Goal: Task Accomplishment & Management: Manage account settings

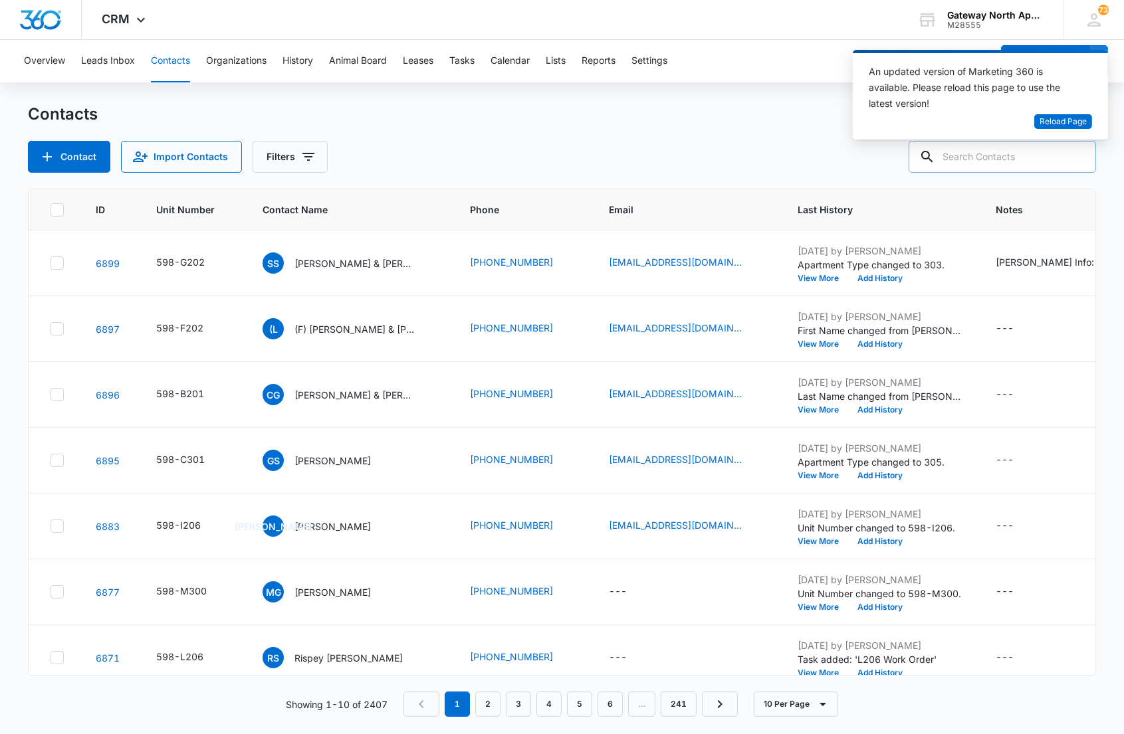
click at [1026, 158] on input "text" at bounding box center [1002, 157] width 187 height 32
type input "m300"
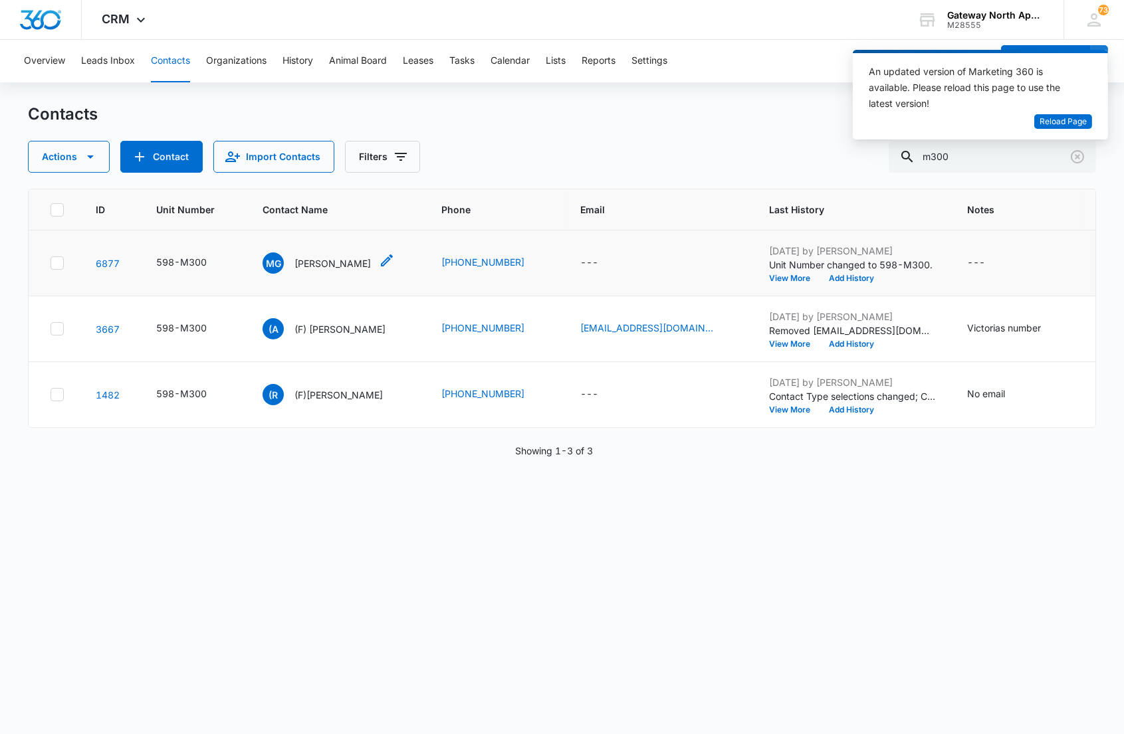
click at [317, 261] on p "[PERSON_NAME]" at bounding box center [332, 264] width 76 height 14
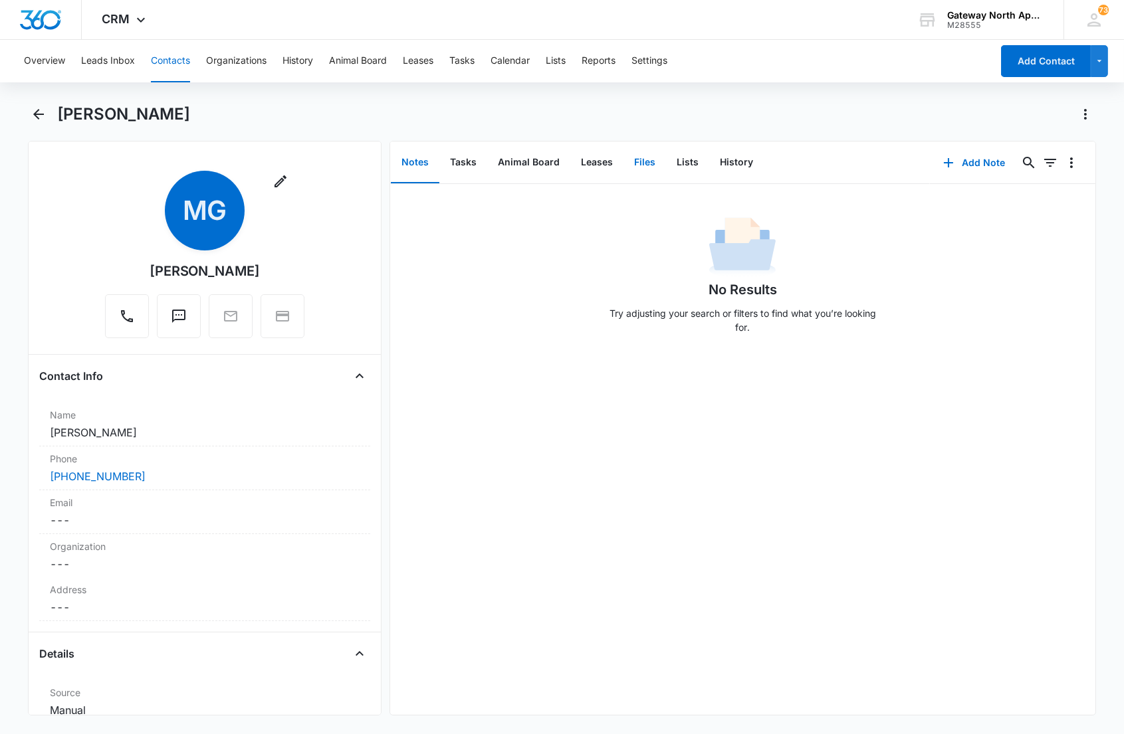
click at [631, 162] on button "Files" at bounding box center [644, 162] width 43 height 41
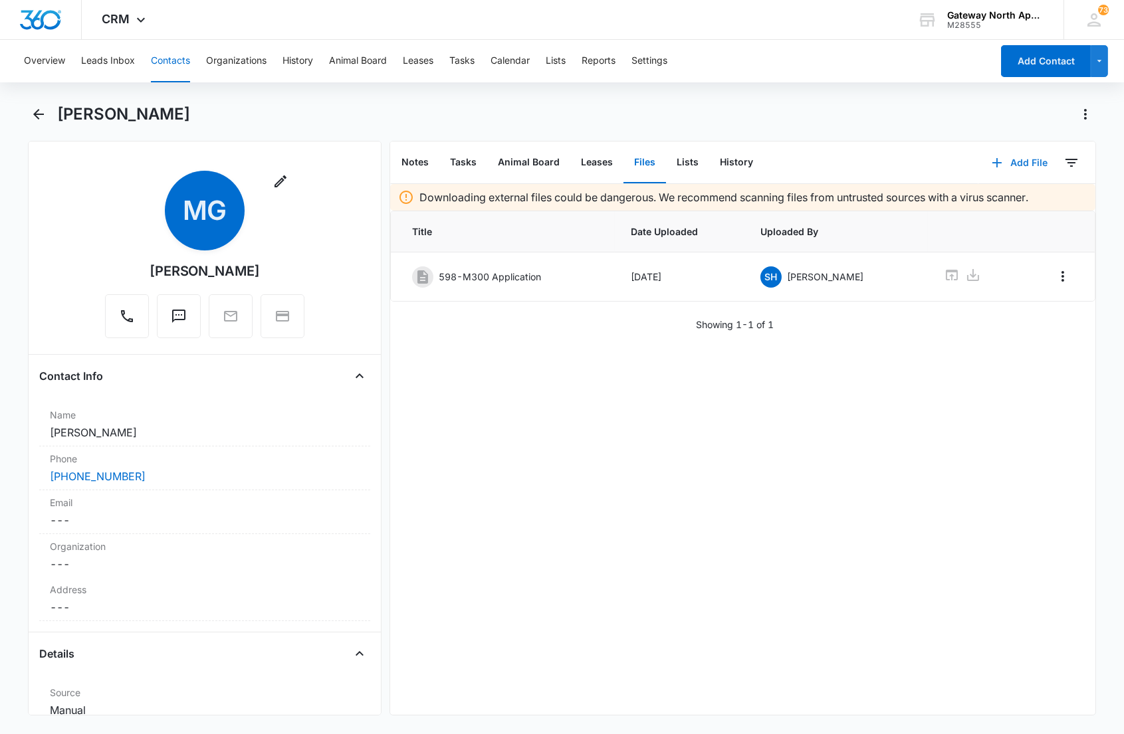
click at [1017, 162] on button "Add File" at bounding box center [1019, 163] width 82 height 32
click at [977, 202] on div "Upload Files" at bounding box center [1000, 204] width 53 height 9
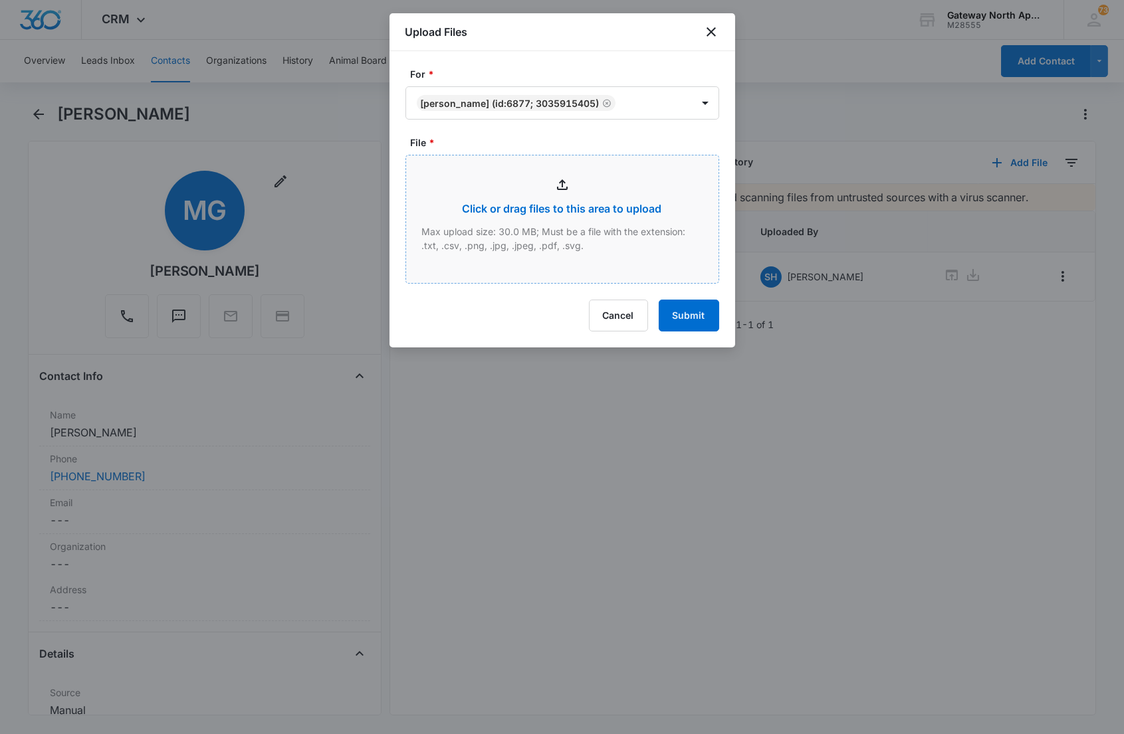
type input "C:\fakepath\M300_09042025094754.pdf"
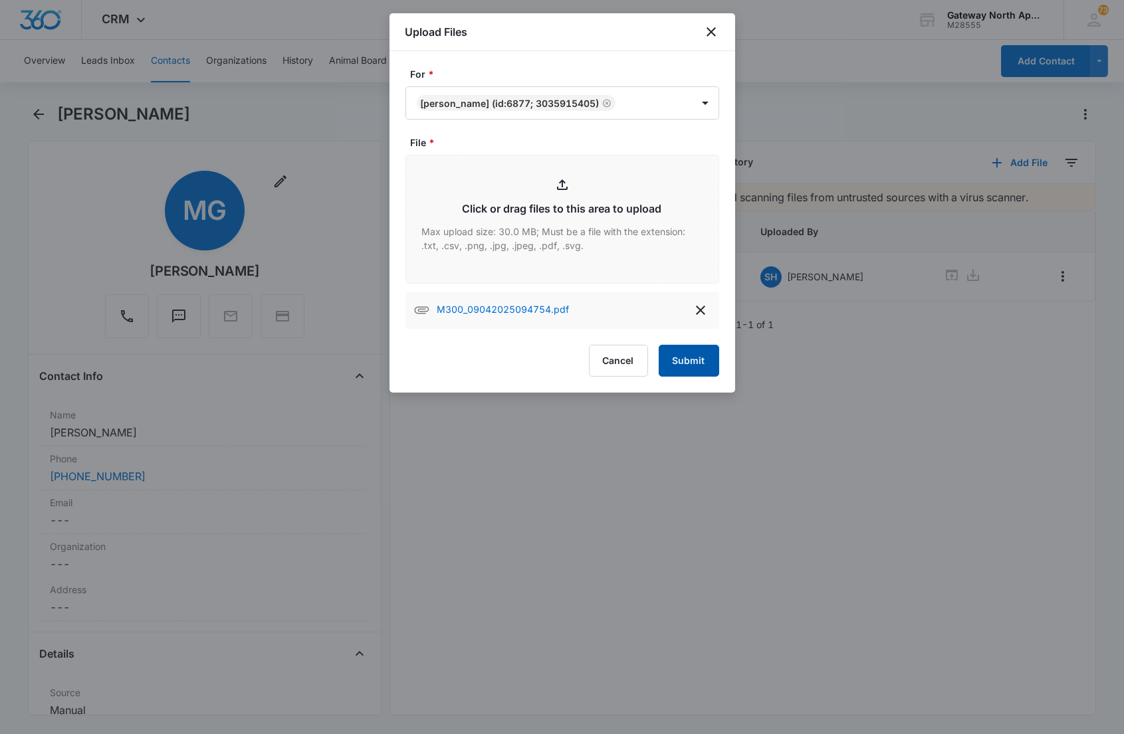
click at [689, 361] on button "Submit" at bounding box center [689, 361] width 60 height 32
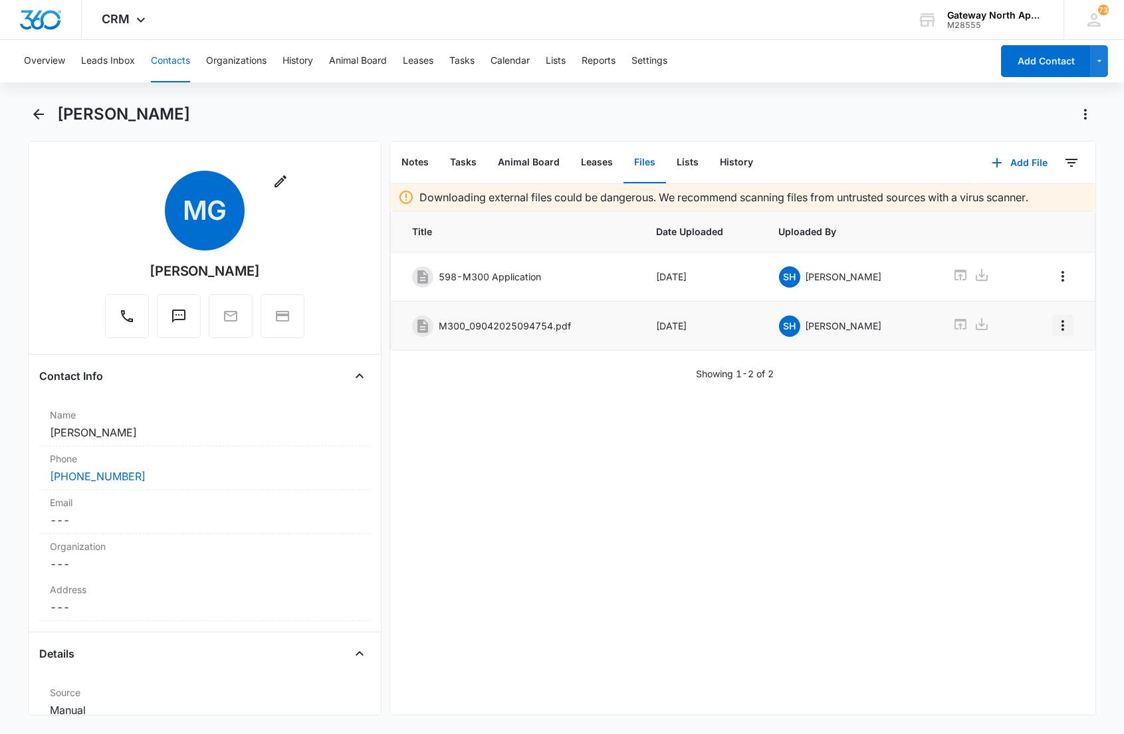
click at [1055, 329] on icon "Overflow Menu" at bounding box center [1063, 326] width 16 height 16
click at [1028, 369] on button "Edit" at bounding box center [1024, 364] width 76 height 20
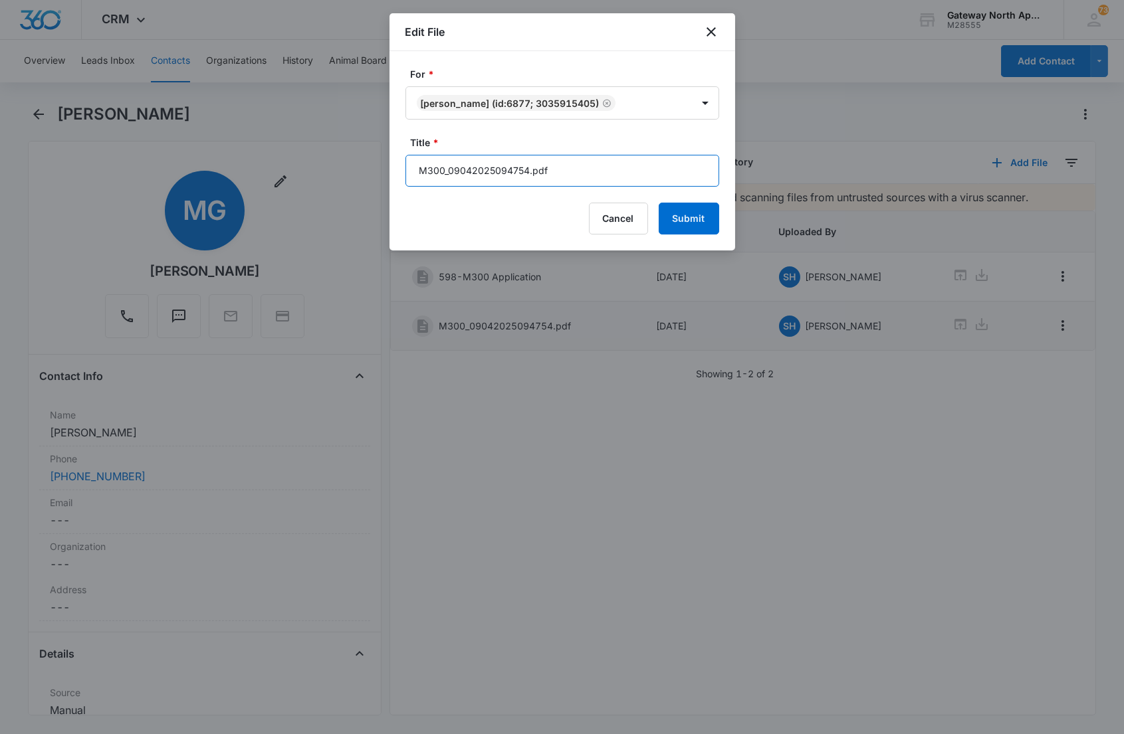
drag, startPoint x: 665, startPoint y: 173, endPoint x: 403, endPoint y: 173, distance: 261.9
click at [403, 173] on div "For * Mark Gonzales (ID:6877; 3035915405) Title * M300_09042025094754.pdf Cance…" at bounding box center [562, 150] width 346 height 199
type input "598-M300 Lease 9/5/25-9/30/25"
click at [659, 203] on button "Submit" at bounding box center [689, 219] width 60 height 32
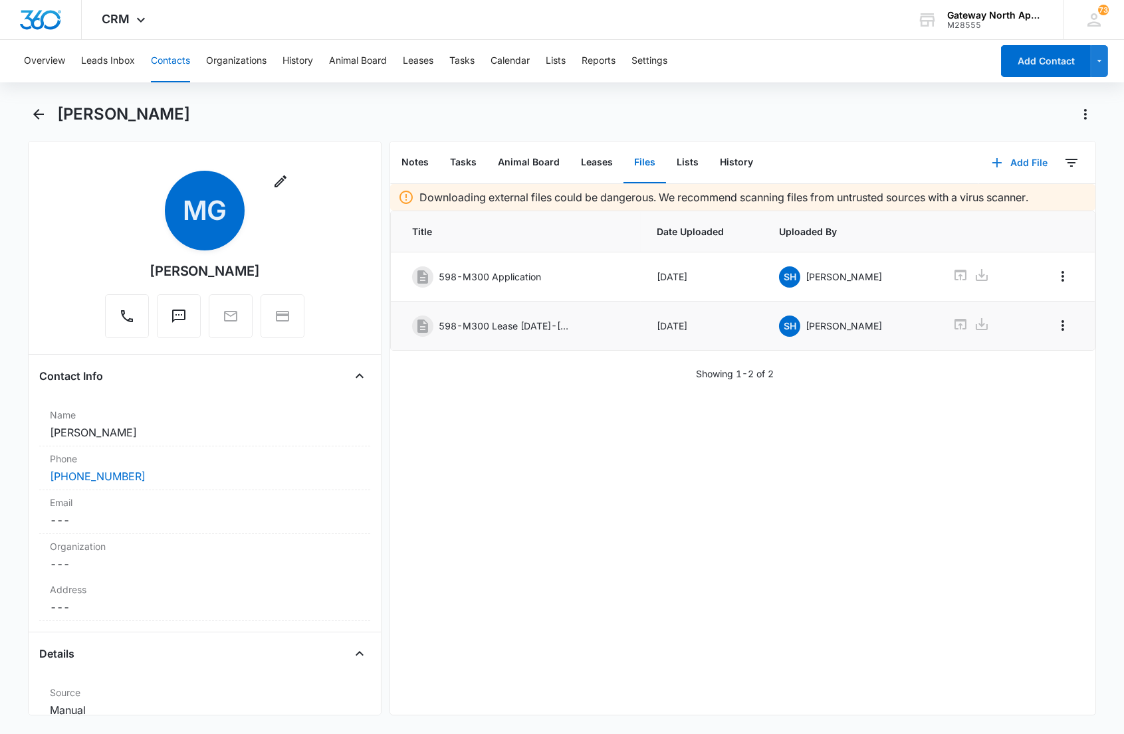
click at [1010, 167] on button "Add File" at bounding box center [1019, 163] width 82 height 32
click at [986, 198] on button "Upload Files" at bounding box center [1008, 205] width 101 height 20
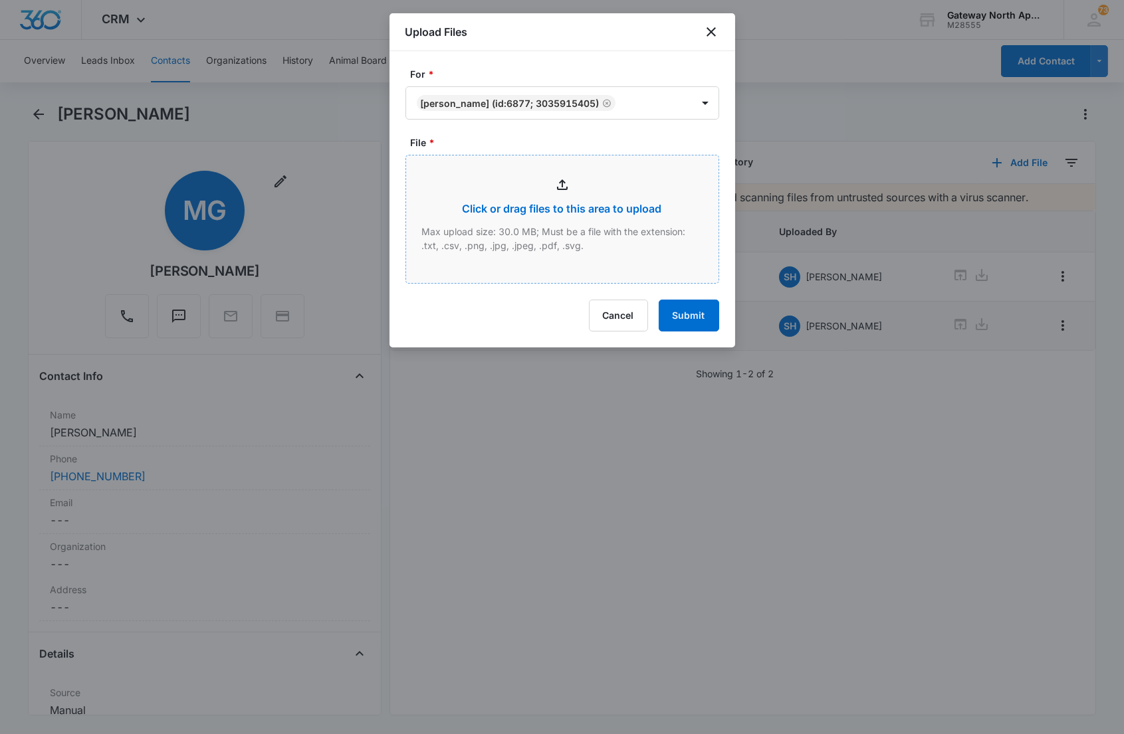
type input "C:\fakepath\M300_09042025094532.pdf"
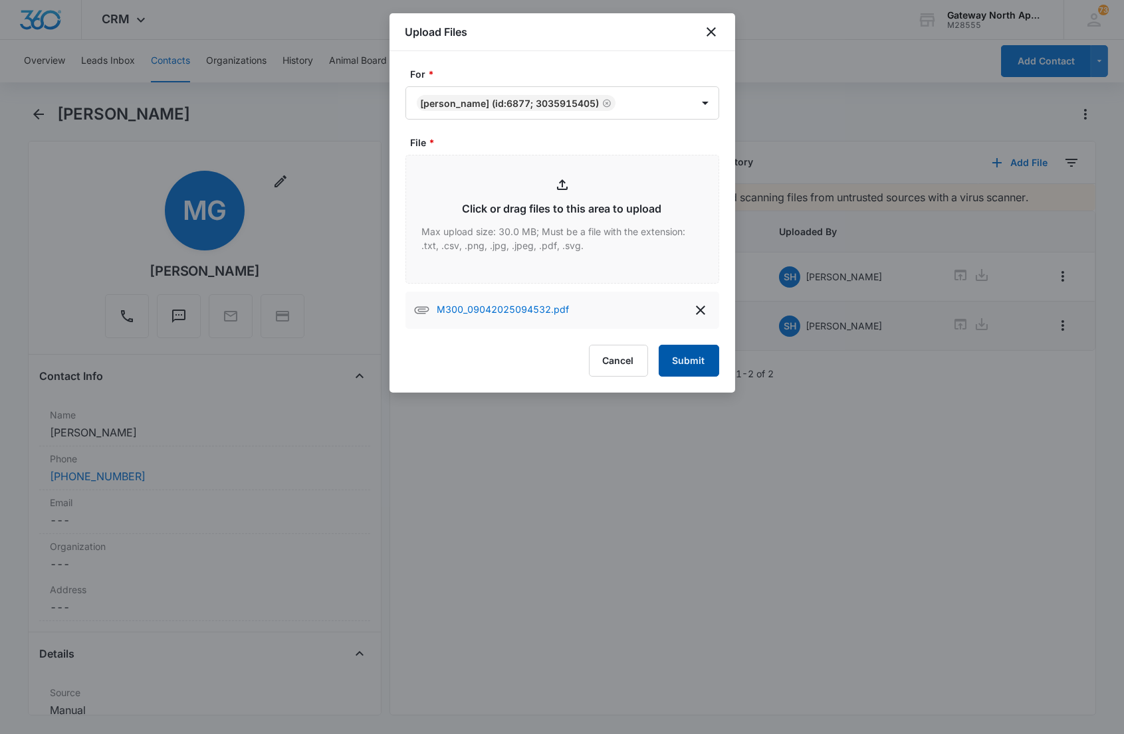
click at [679, 360] on button "Submit" at bounding box center [689, 361] width 60 height 32
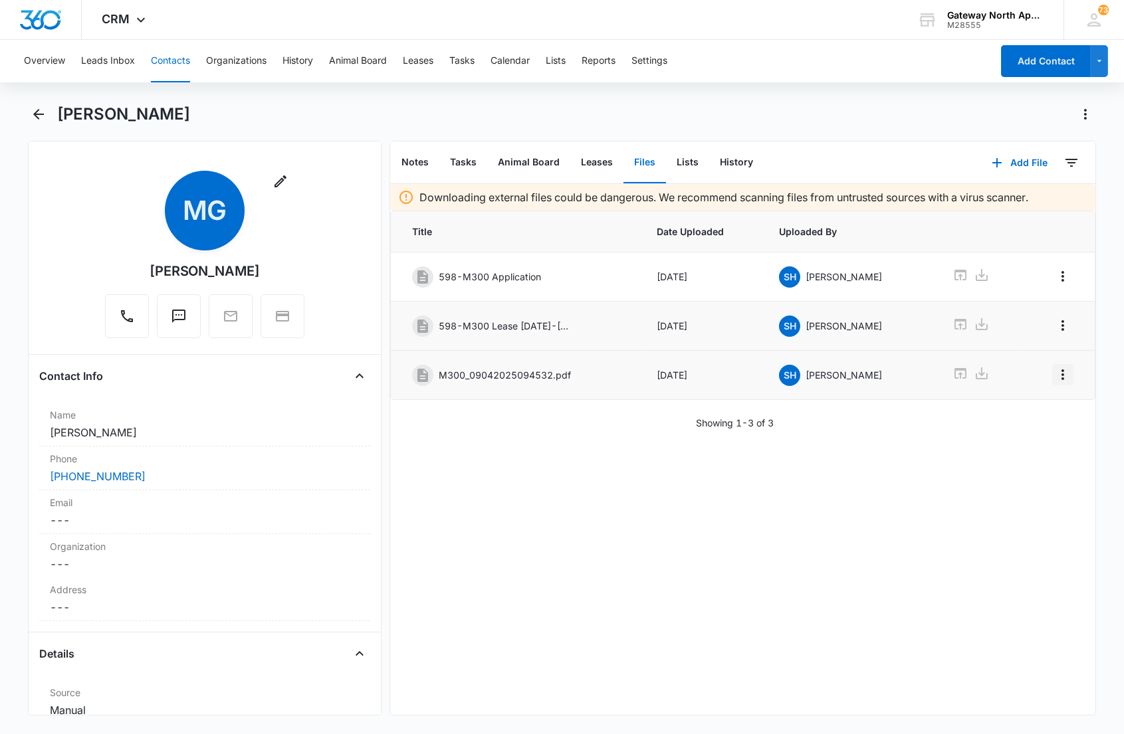
click at [1055, 374] on icon "Overflow Menu" at bounding box center [1063, 375] width 16 height 16
click at [1011, 413] on div "Edit" at bounding box center [1016, 413] width 28 height 9
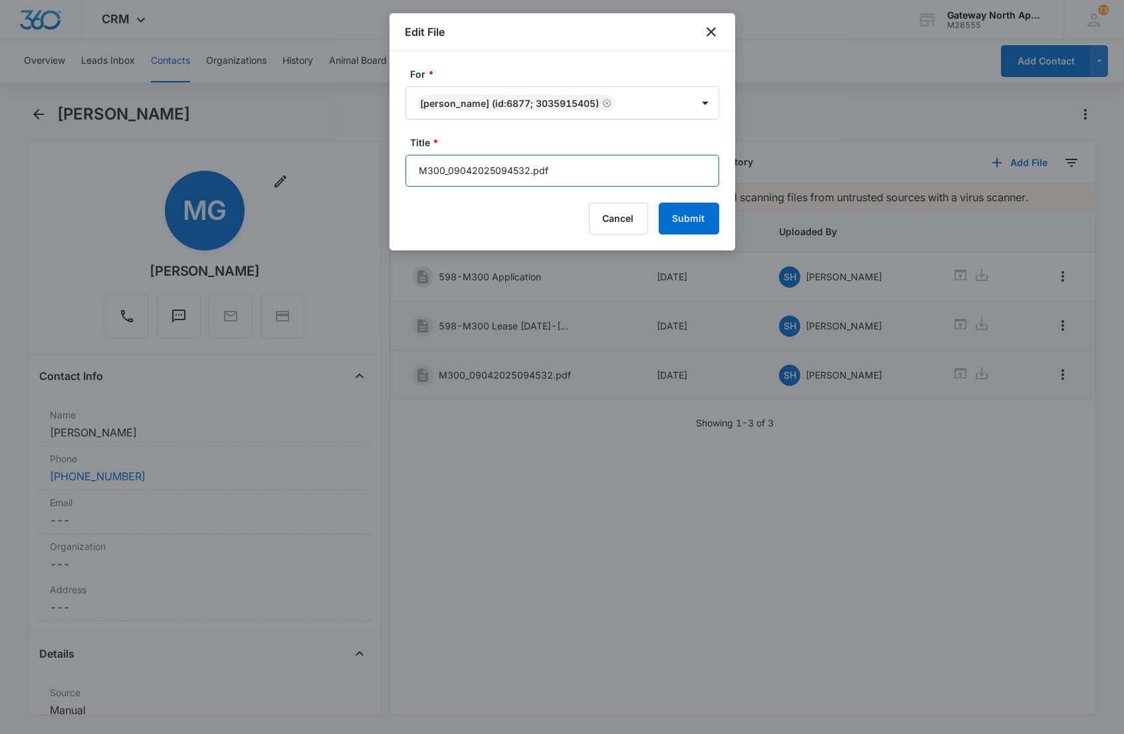
drag, startPoint x: 580, startPoint y: 177, endPoint x: 333, endPoint y: 177, distance: 247.2
click at [335, 193] on body "CRM Apps Reputation Websites Forms CRM Email Social Content Ads Intelligence Fi…" at bounding box center [562, 367] width 1124 height 734
type input "598-M300 Lease Packet"
click at [659, 203] on button "Submit" at bounding box center [689, 219] width 60 height 32
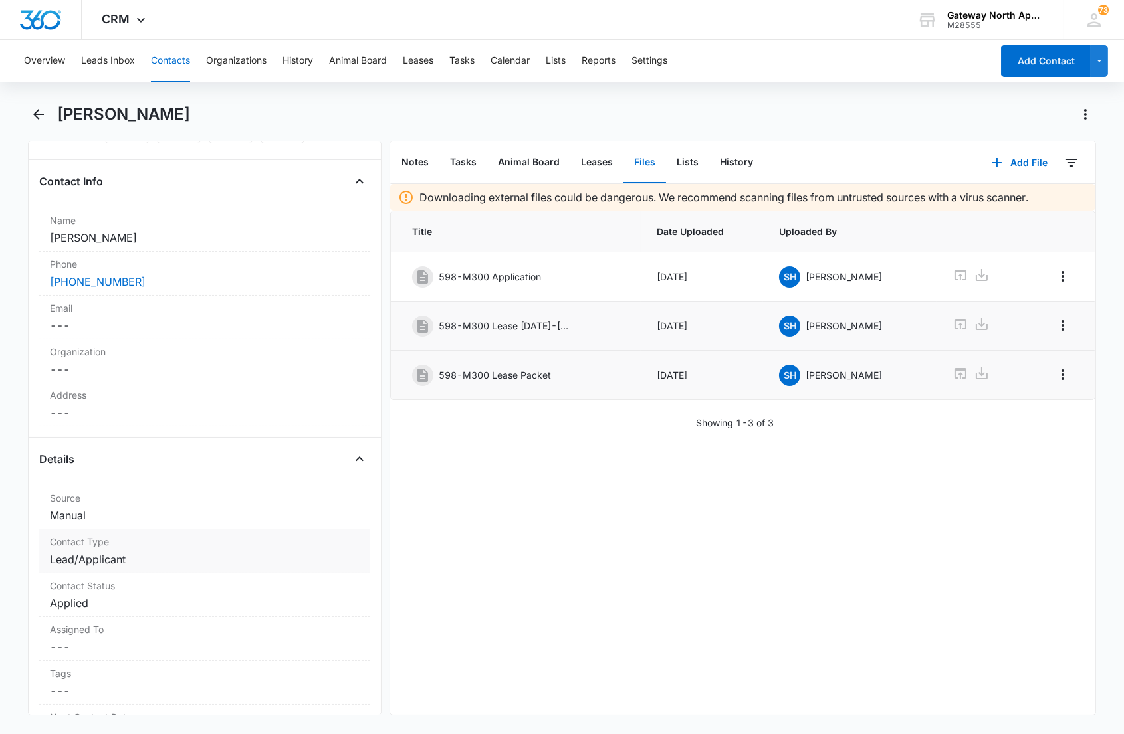
scroll to position [221, 0]
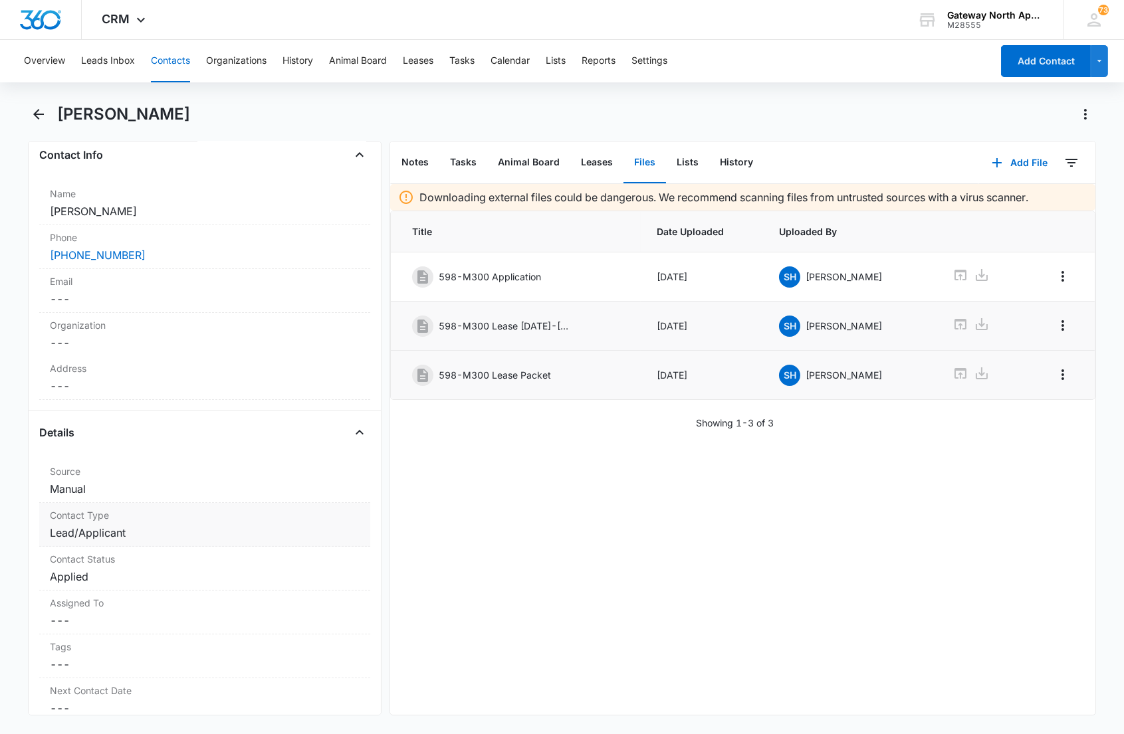
click at [181, 534] on dd "Cancel Save Changes Lead/Applicant" at bounding box center [204, 533] width 309 height 16
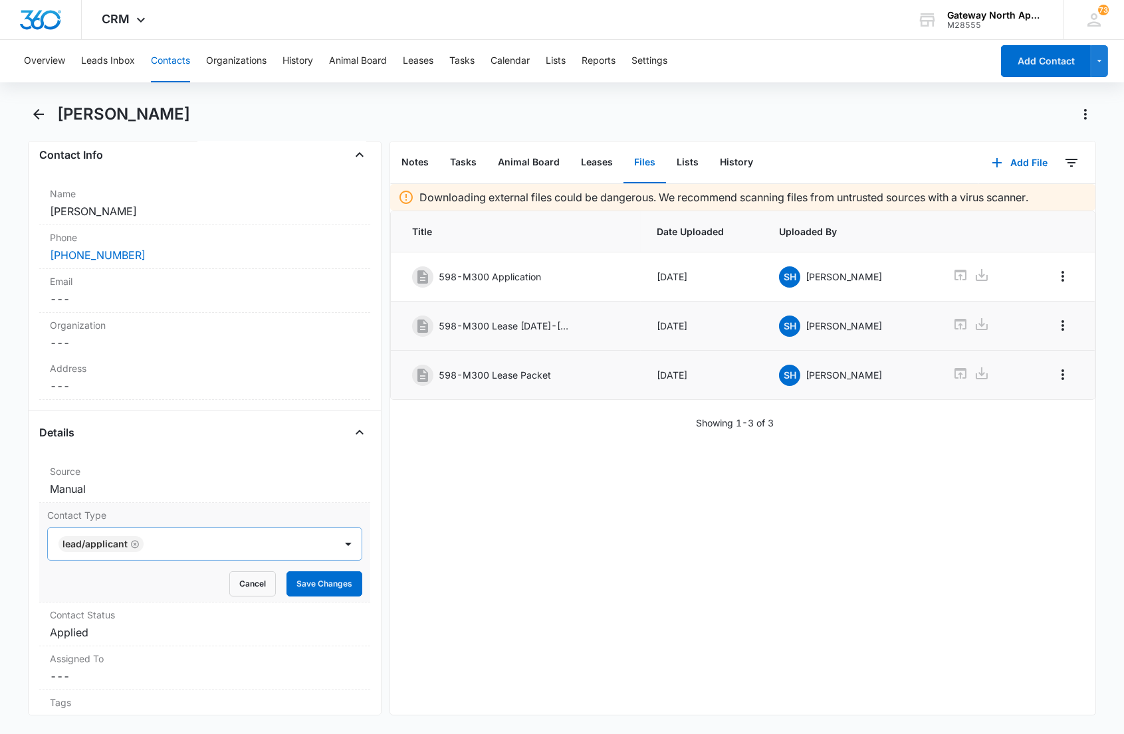
click at [170, 546] on div at bounding box center [232, 544] width 169 height 19
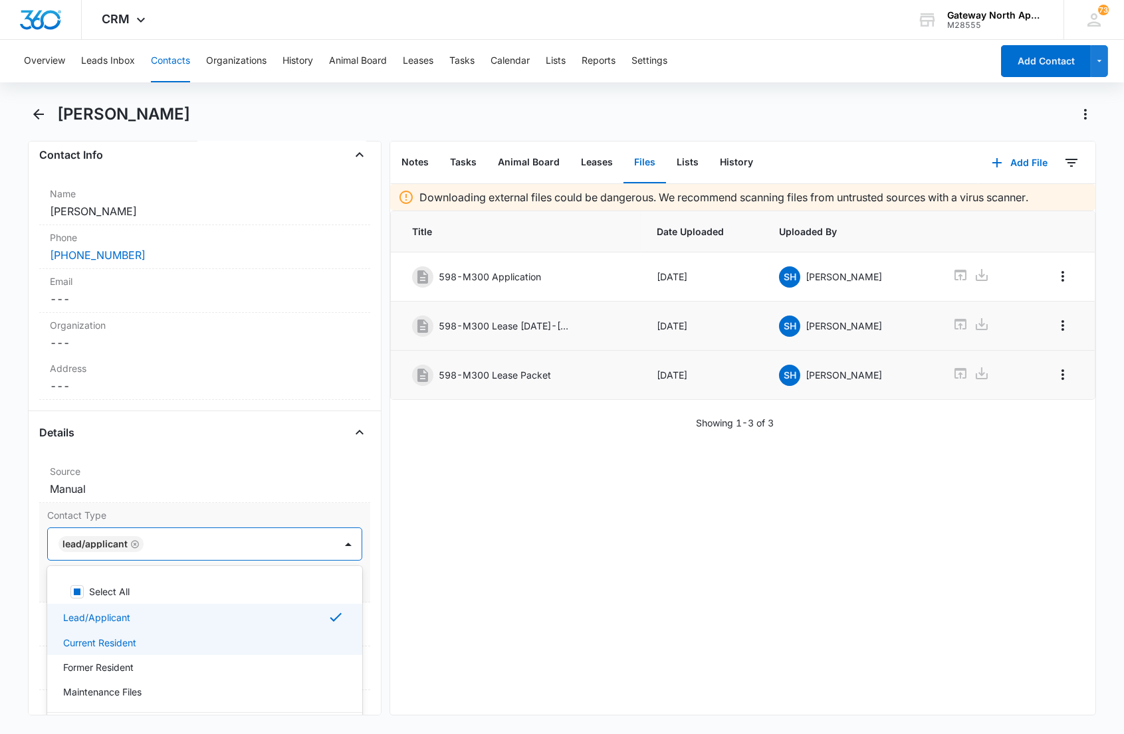
click at [118, 645] on p "Current Resident" at bounding box center [99, 643] width 73 height 14
click at [130, 619] on div "Lead/Applicant" at bounding box center [203, 617] width 280 height 16
click at [225, 533] on div "Current Resident" at bounding box center [191, 544] width 286 height 32
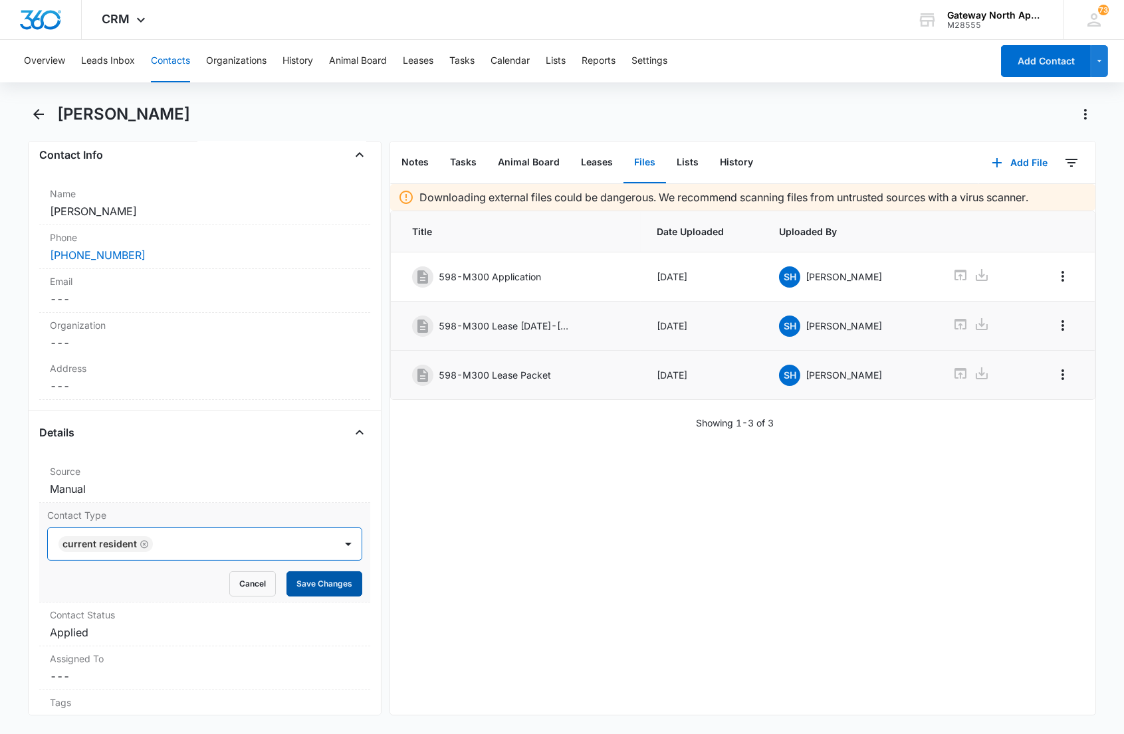
drag, startPoint x: 301, startPoint y: 582, endPoint x: 270, endPoint y: 595, distance: 33.9
click at [301, 582] on button "Save Changes" at bounding box center [324, 584] width 76 height 25
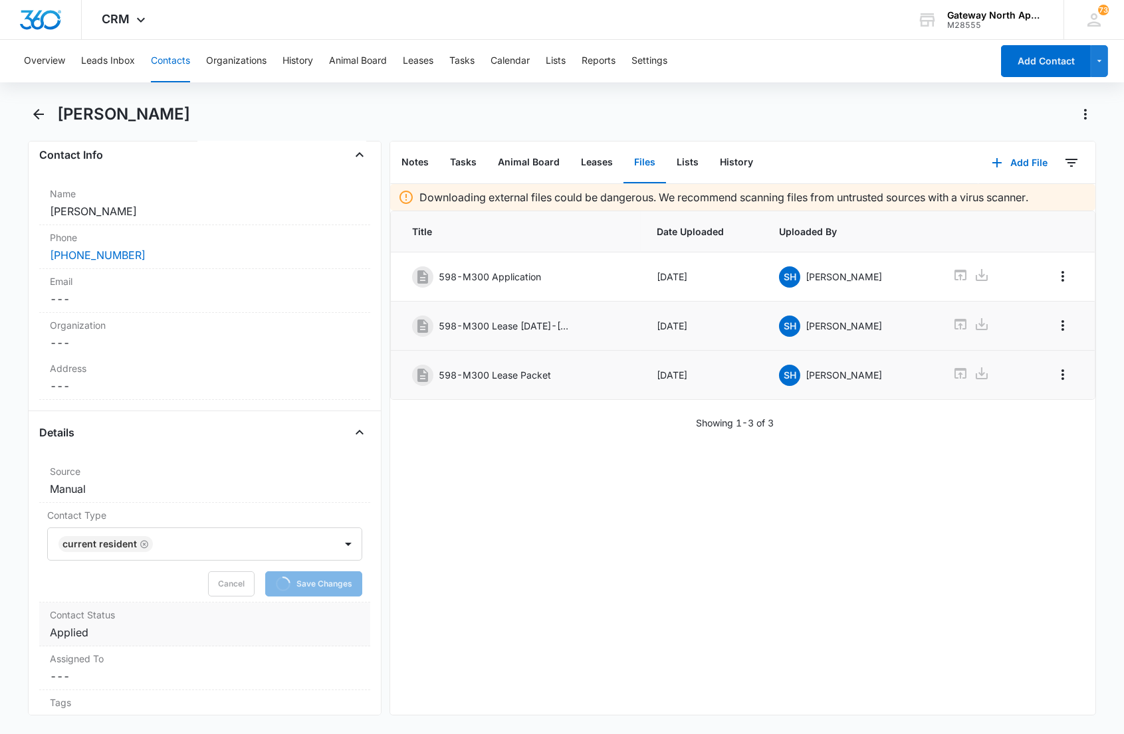
click at [193, 619] on label "Contact Status" at bounding box center [204, 615] width 309 height 14
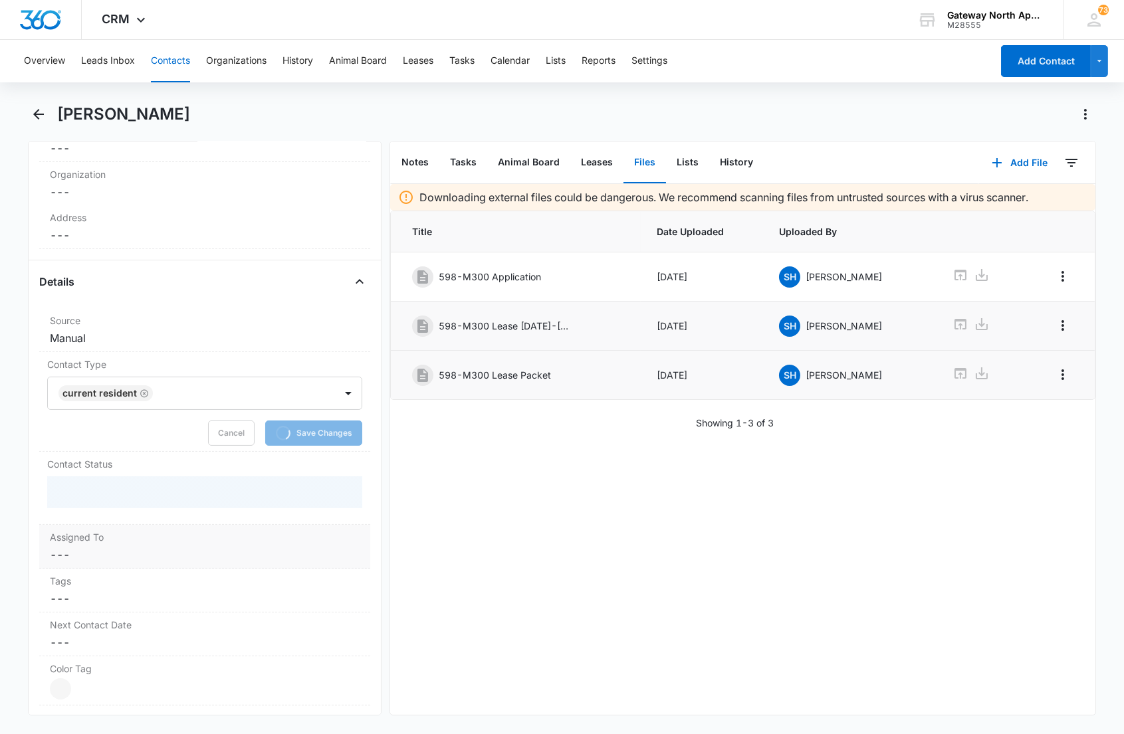
scroll to position [443, 0]
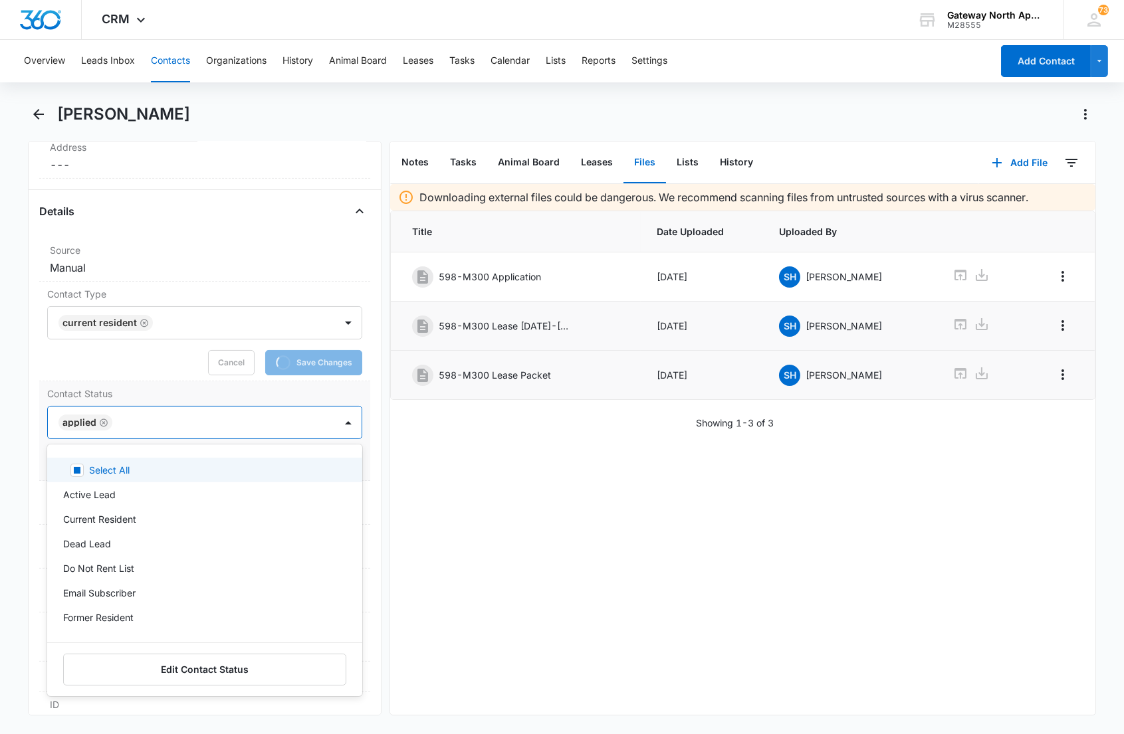
click at [186, 422] on div at bounding box center [216, 422] width 201 height 19
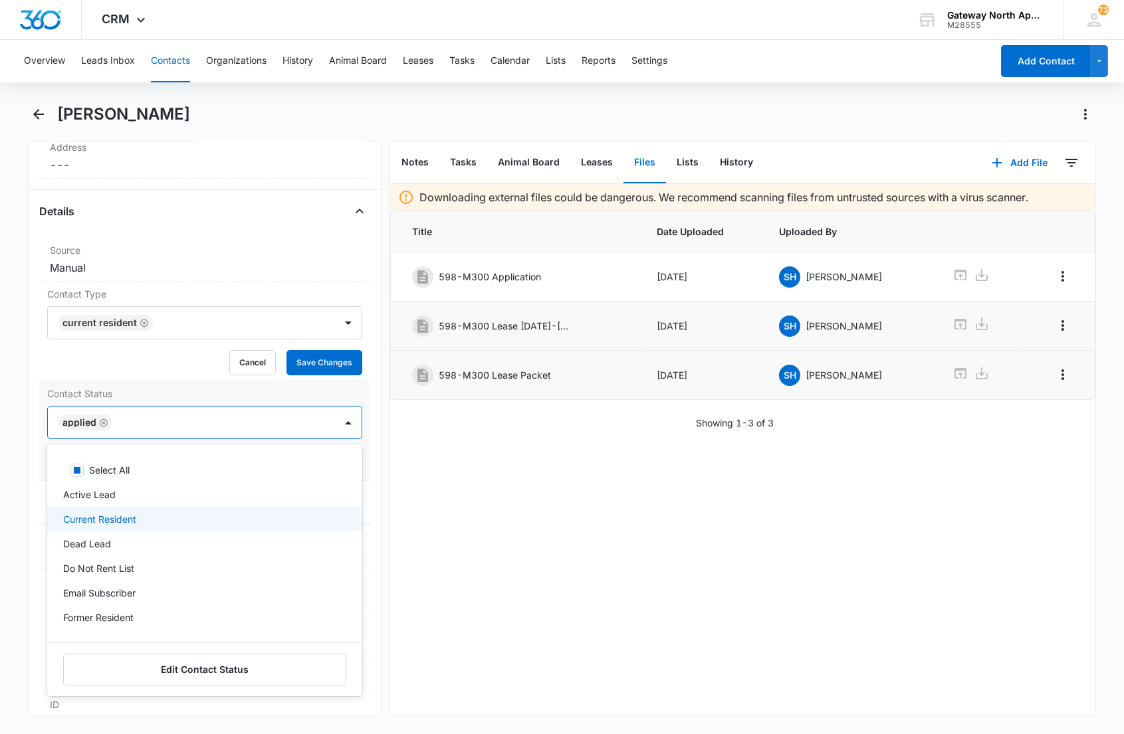
click at [116, 518] on div "Select All Active Lead Current Resident Dead Lead Do Not Rent List Email Subscr…" at bounding box center [204, 546] width 314 height 182
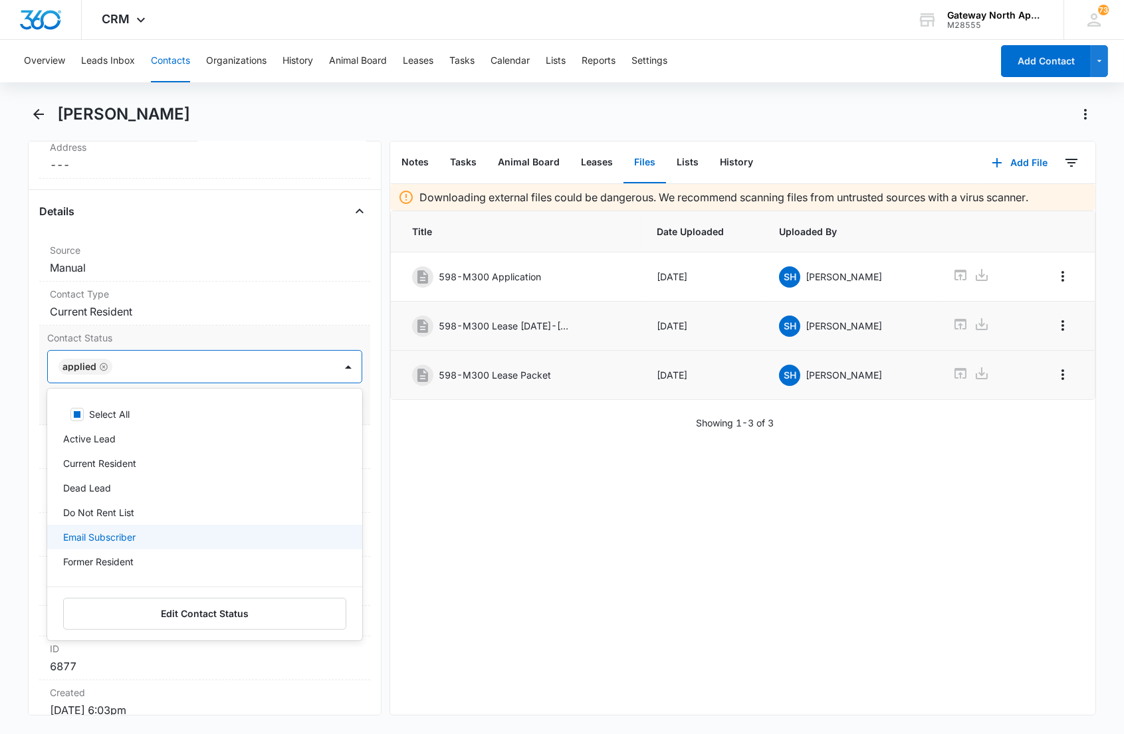
click at [106, 535] on p "Email Subscriber" at bounding box center [99, 537] width 72 height 14
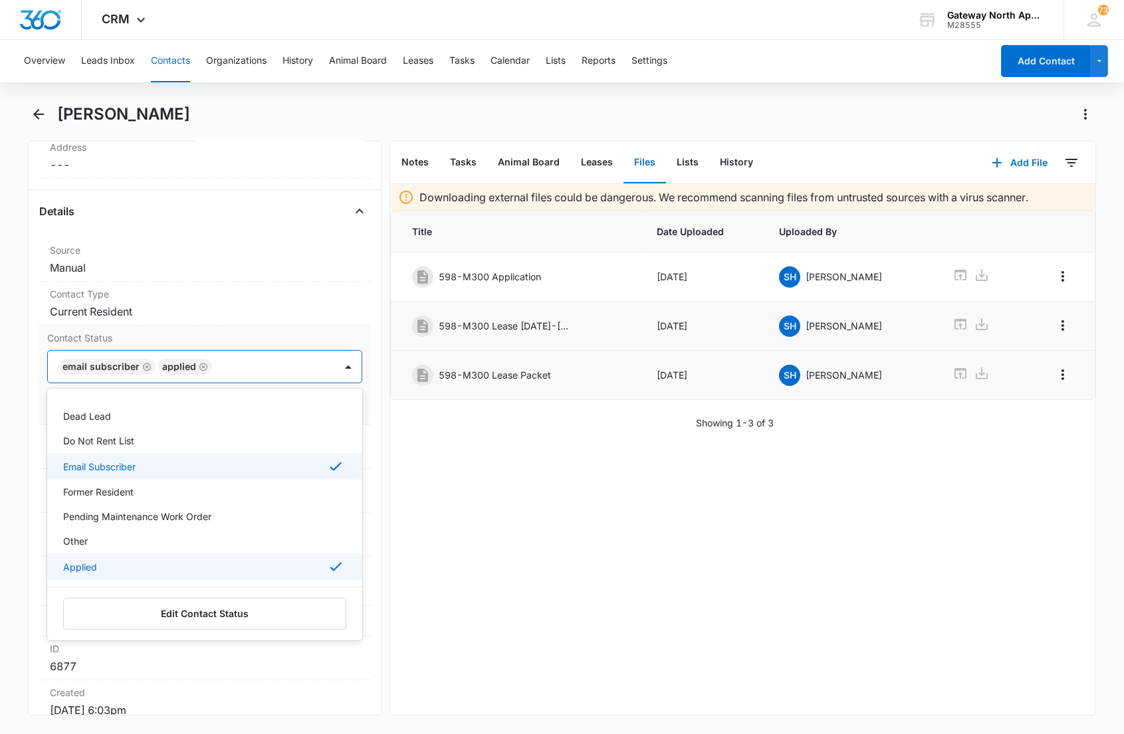
click at [105, 556] on div "Applied" at bounding box center [204, 567] width 314 height 27
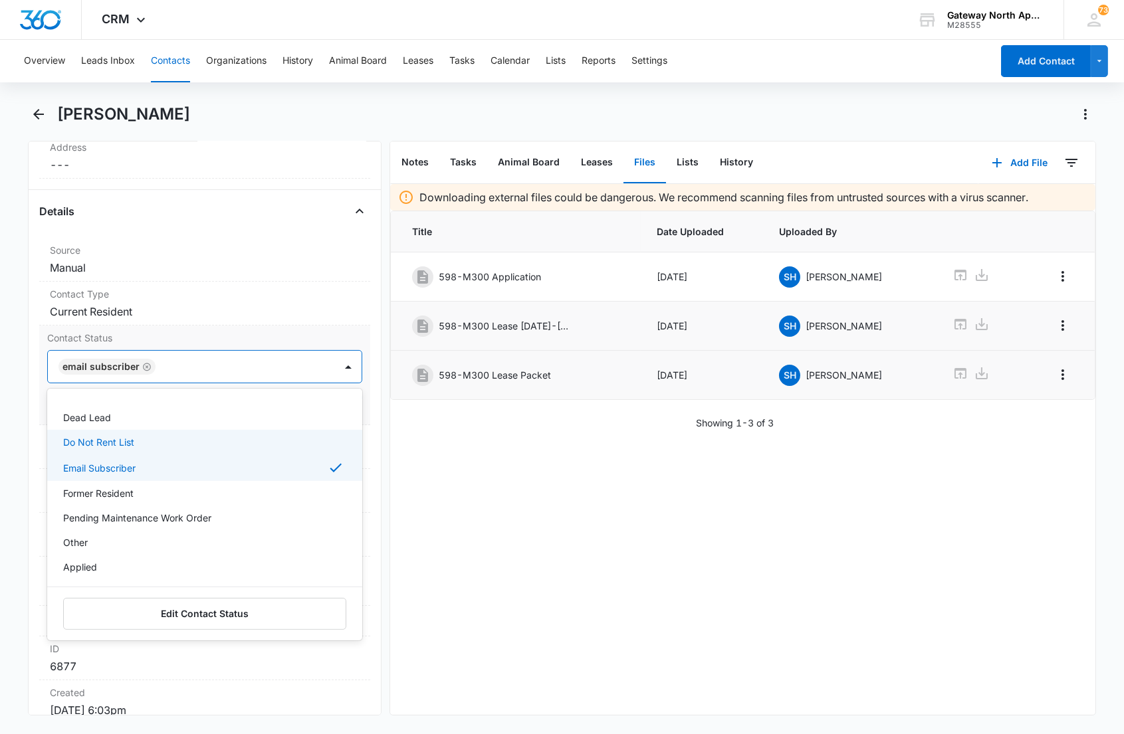
scroll to position [0, 0]
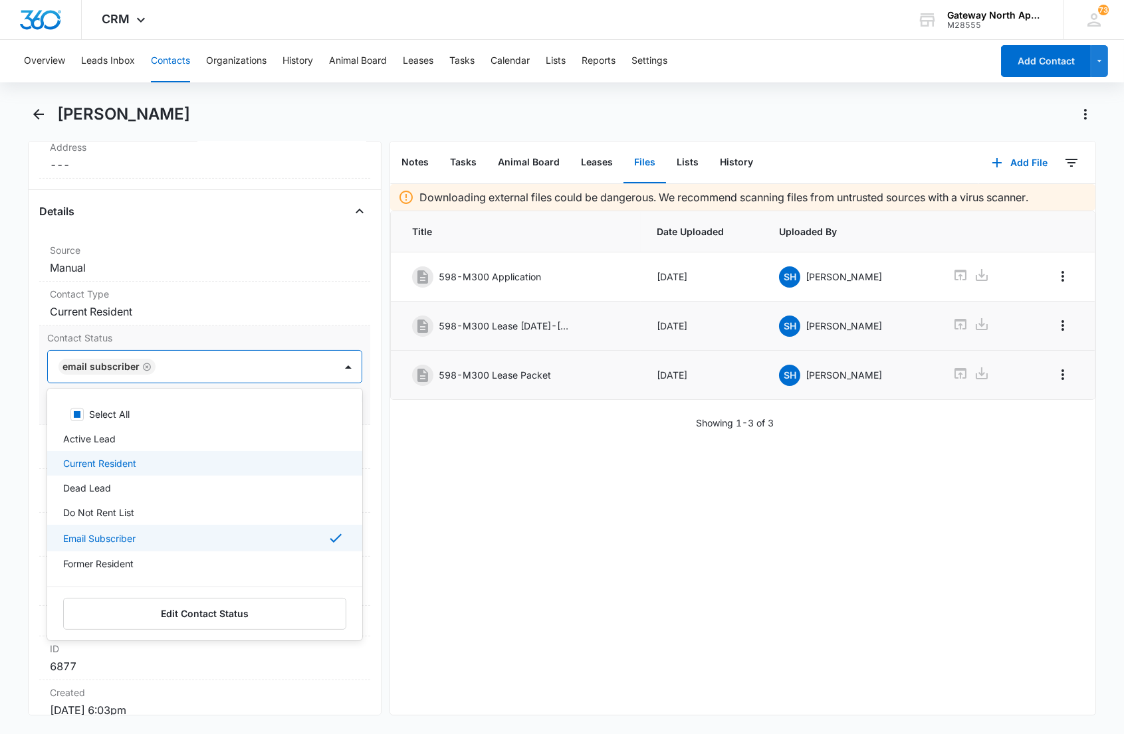
click at [122, 462] on p "Current Resident" at bounding box center [99, 464] width 73 height 14
click at [280, 364] on div at bounding box center [287, 367] width 60 height 19
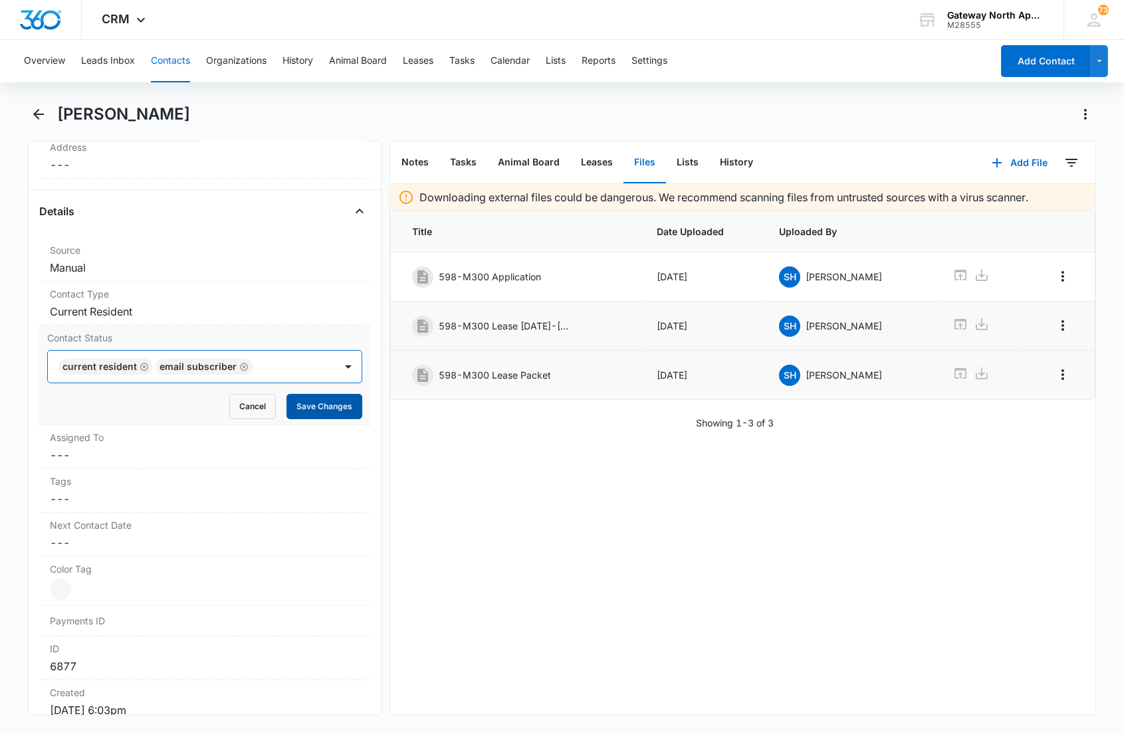
click at [309, 401] on button "Save Changes" at bounding box center [324, 406] width 76 height 25
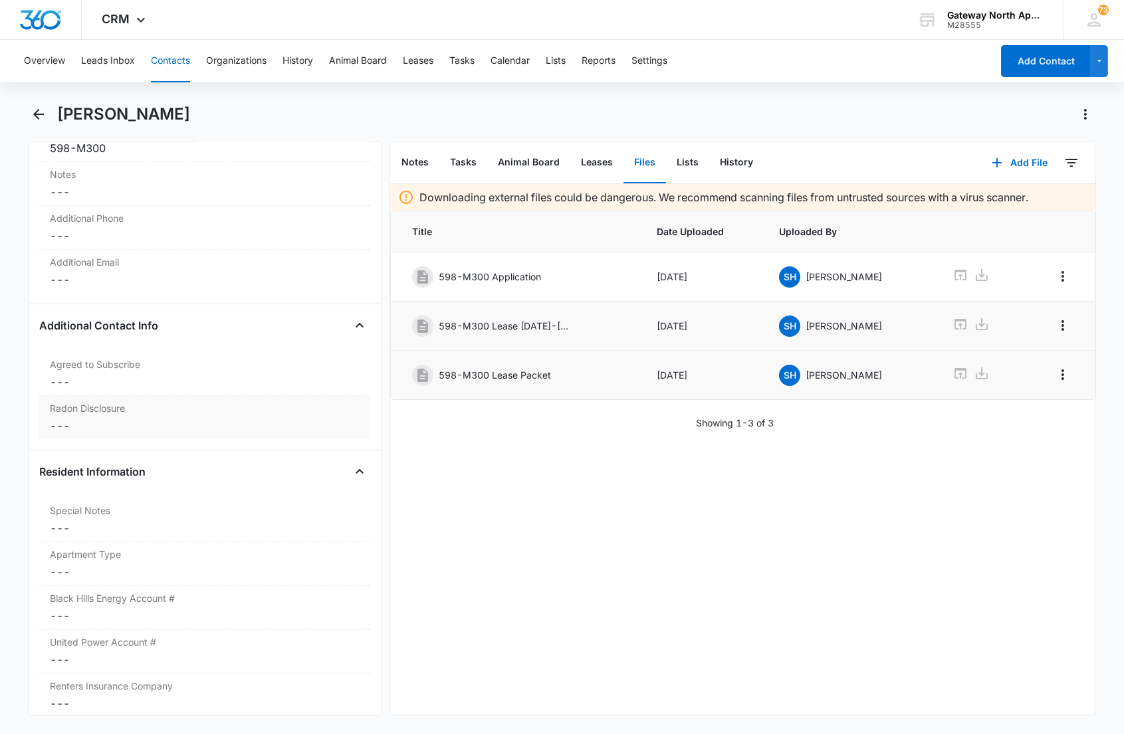
click at [158, 426] on dd "Cancel Save Changes ---" at bounding box center [204, 426] width 309 height 16
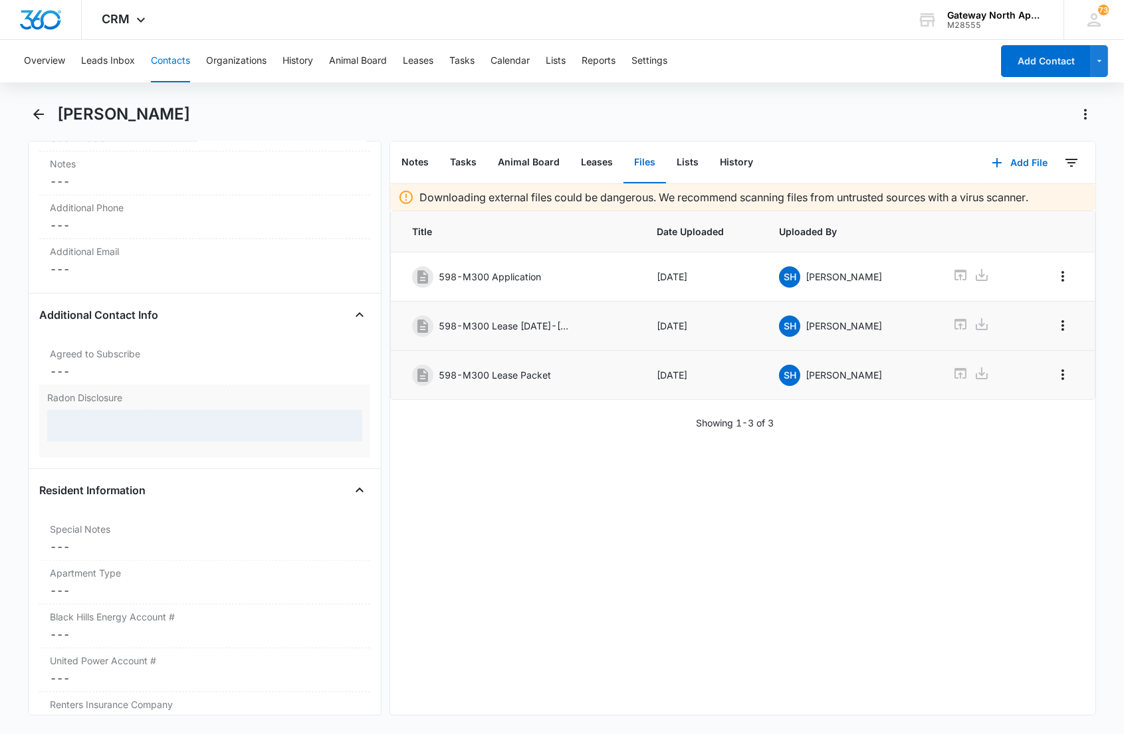
scroll to position [1051, 0]
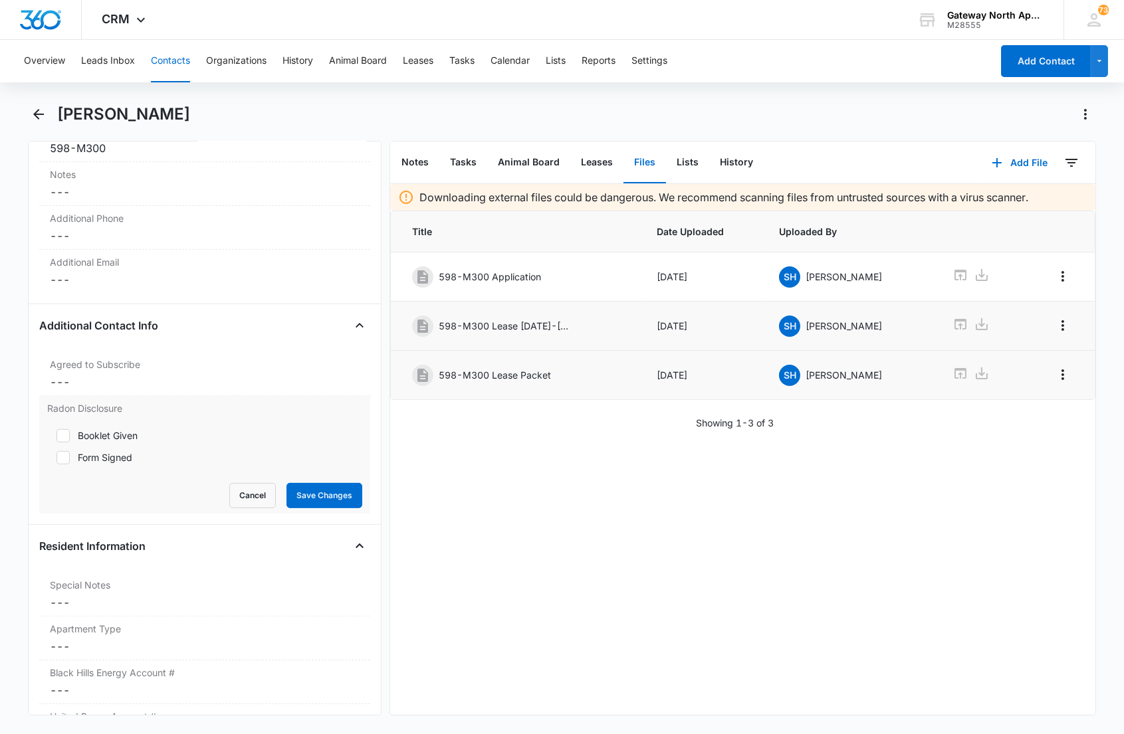
click at [84, 456] on div "Form Signed" at bounding box center [105, 458] width 54 height 14
click at [56, 456] on input "Form Signed" at bounding box center [51, 457] width 9 height 9
checkbox input "true"
click at [294, 494] on button "Save Changes" at bounding box center [324, 495] width 76 height 25
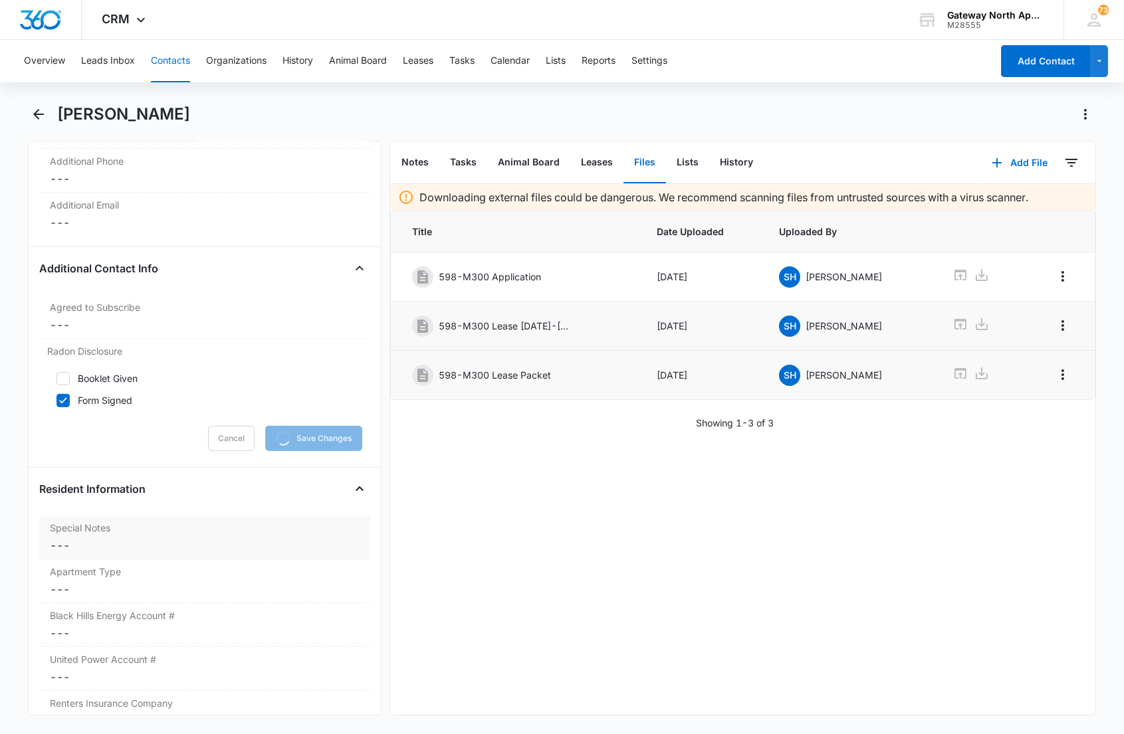
scroll to position [1199, 0]
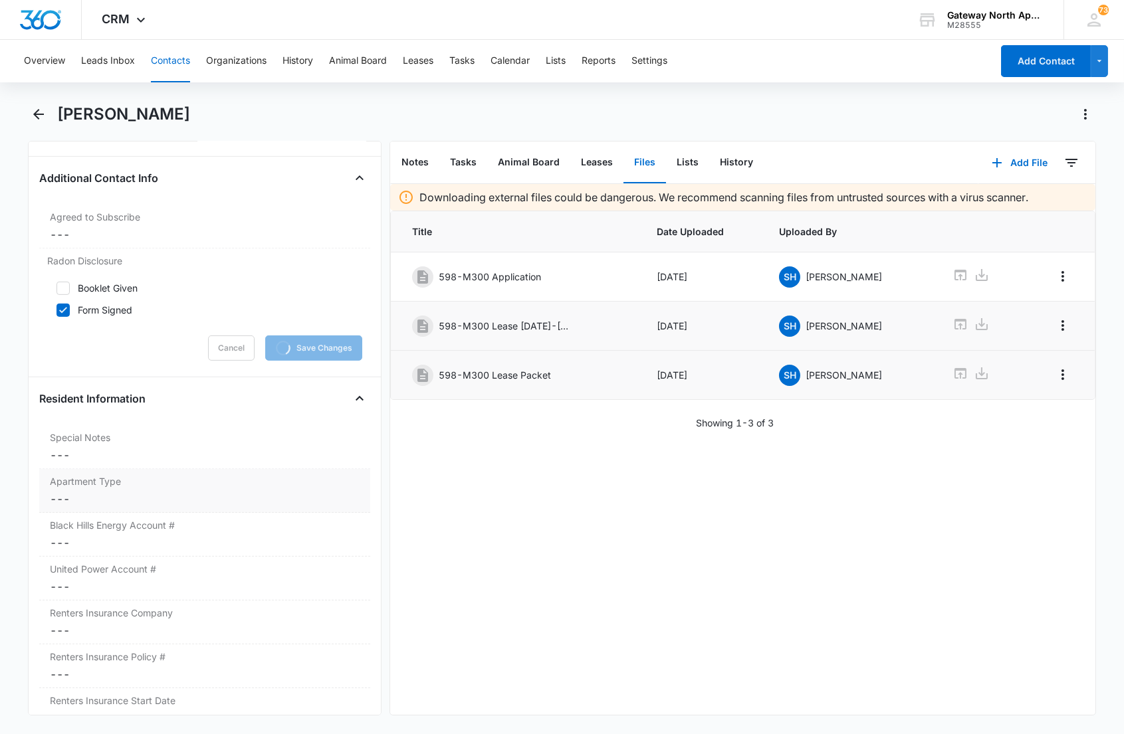
click at [109, 488] on label "Apartment Type" at bounding box center [204, 482] width 309 height 14
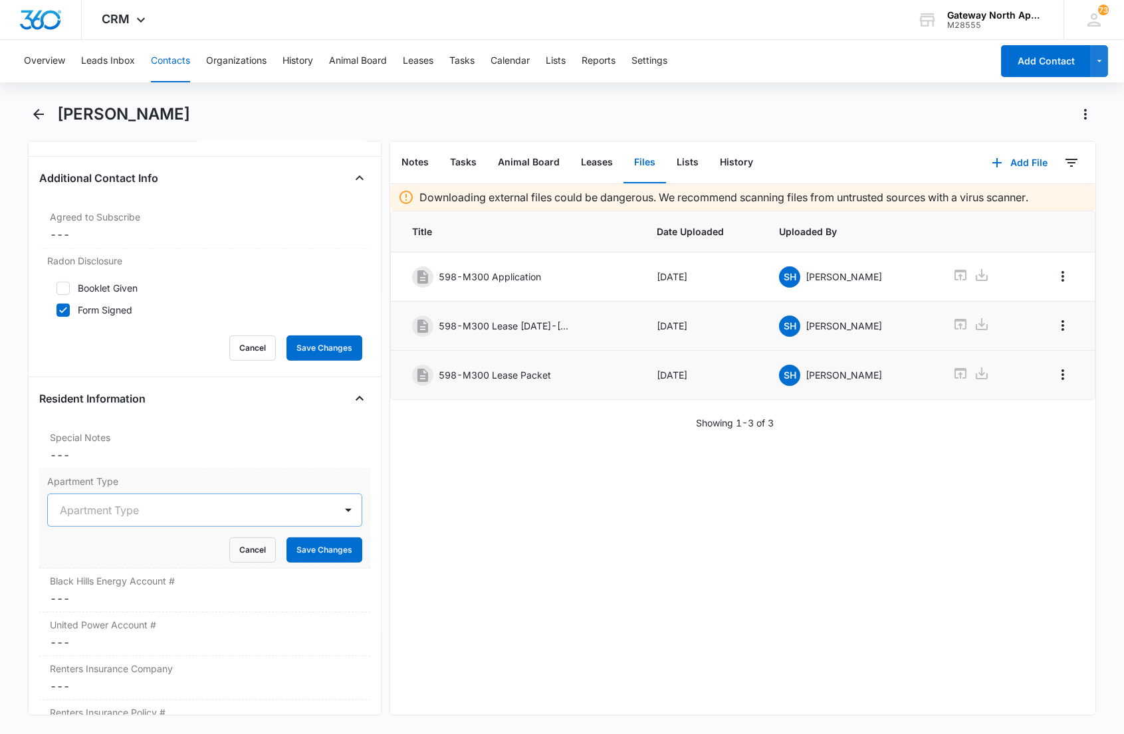
click at [102, 510] on div at bounding box center [188, 510] width 257 height 19
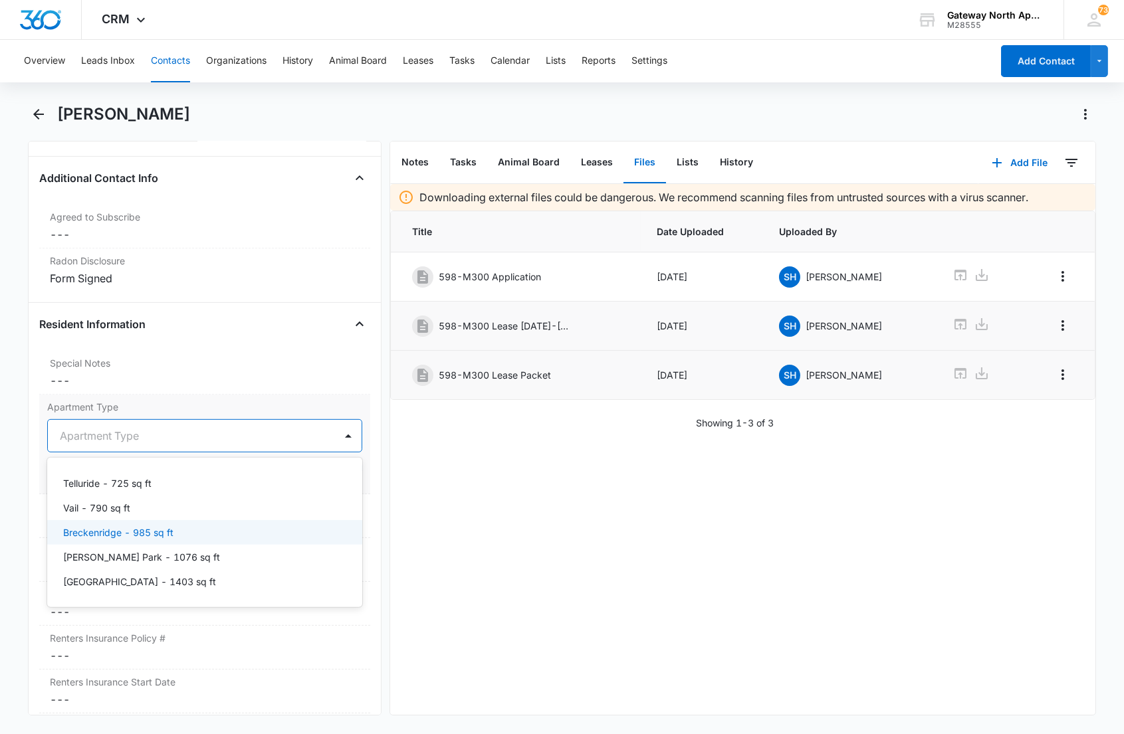
click at [93, 535] on p "Breckenridge - 985 sq ft" at bounding box center [118, 533] width 110 height 14
click at [264, 435] on div at bounding box center [186, 436] width 252 height 19
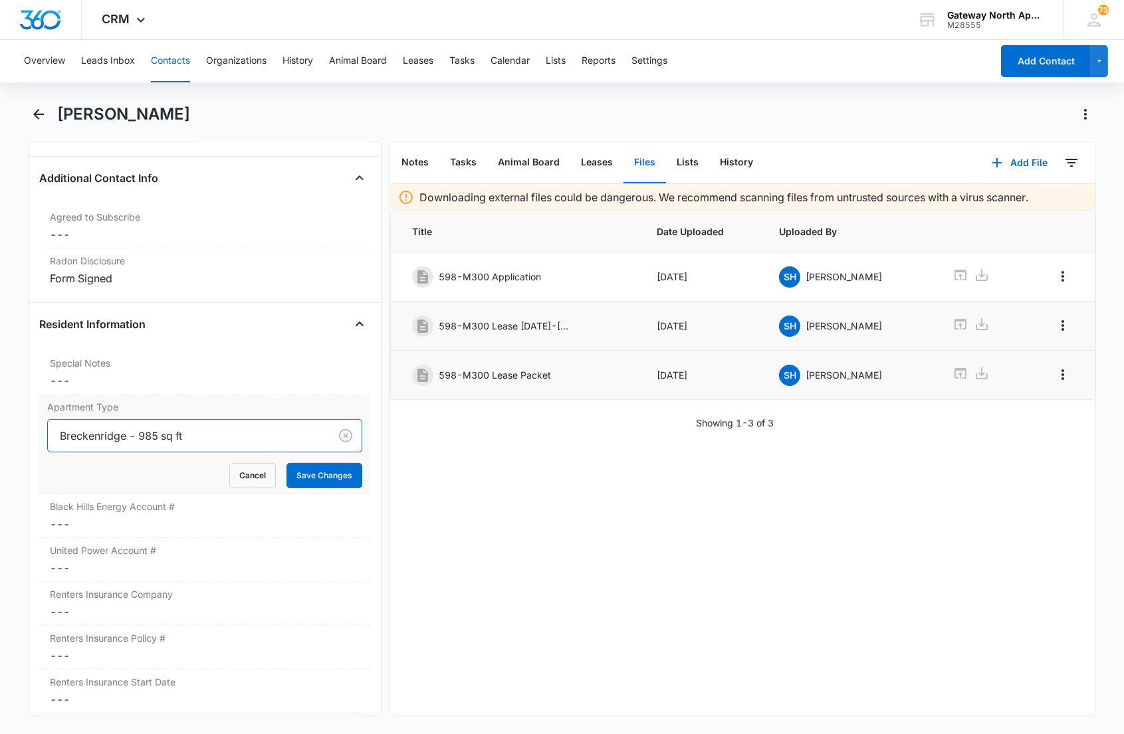
click at [280, 440] on div at bounding box center [186, 436] width 252 height 19
click at [310, 472] on button "Save Changes" at bounding box center [324, 475] width 76 height 25
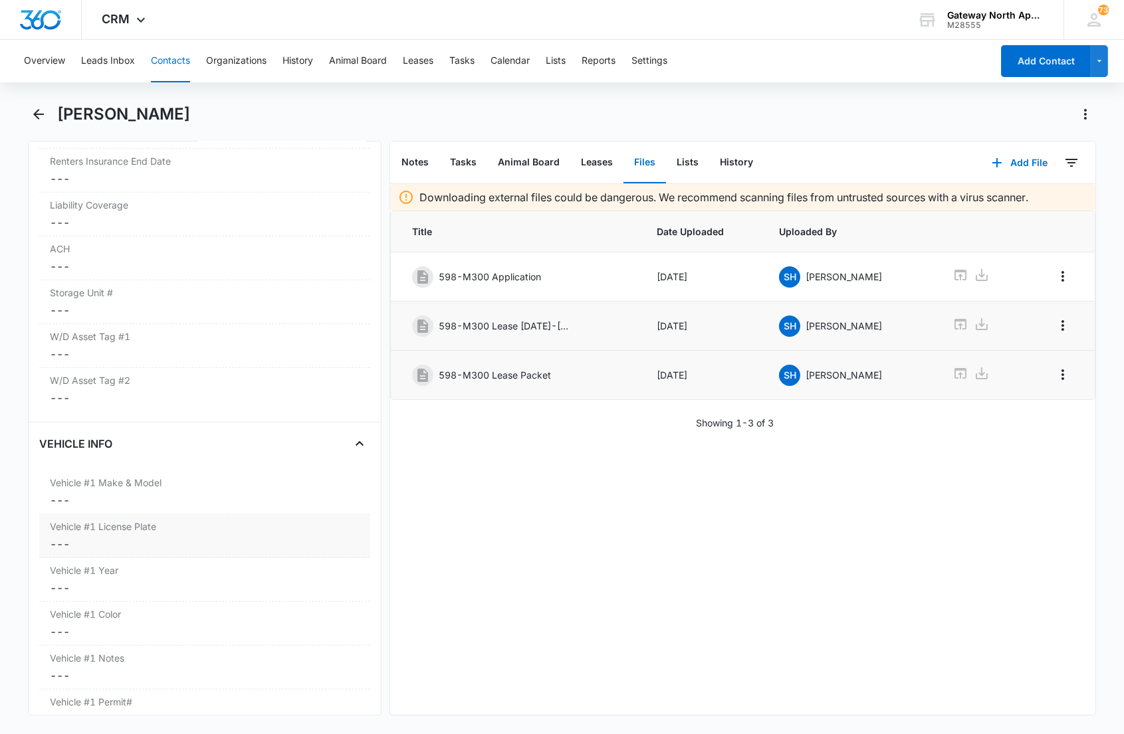
scroll to position [1790, 0]
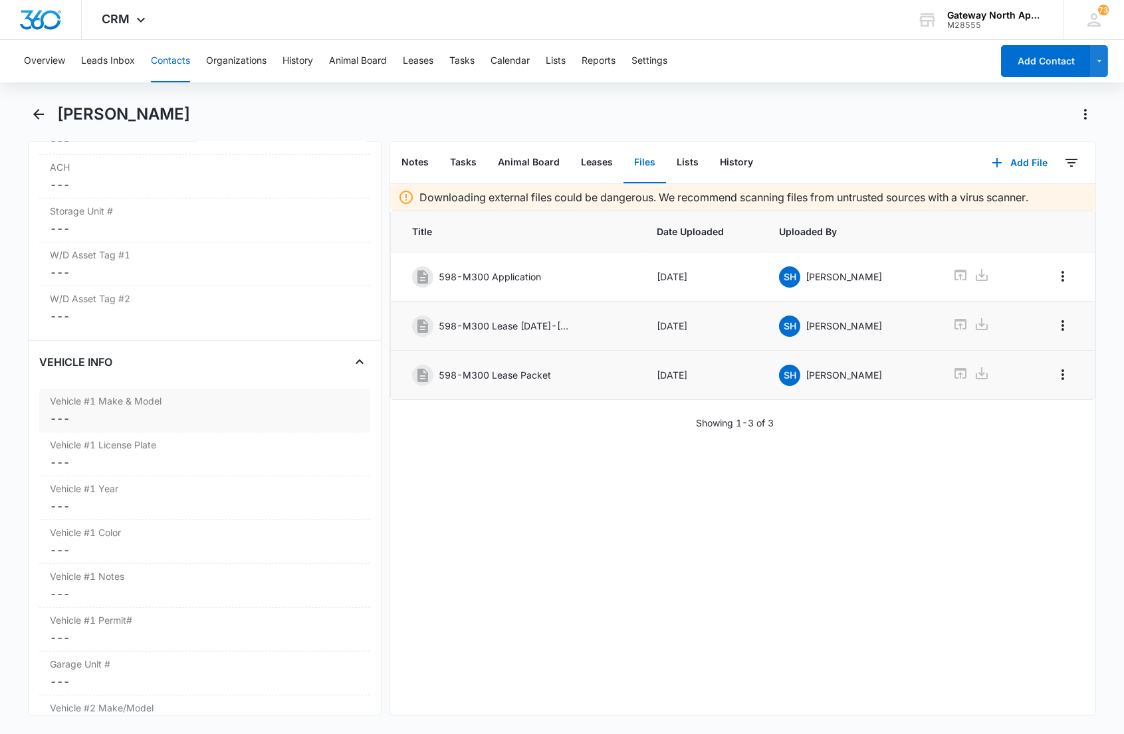
click at [138, 403] on label "Vehicle #1 Make & Model" at bounding box center [204, 401] width 309 height 14
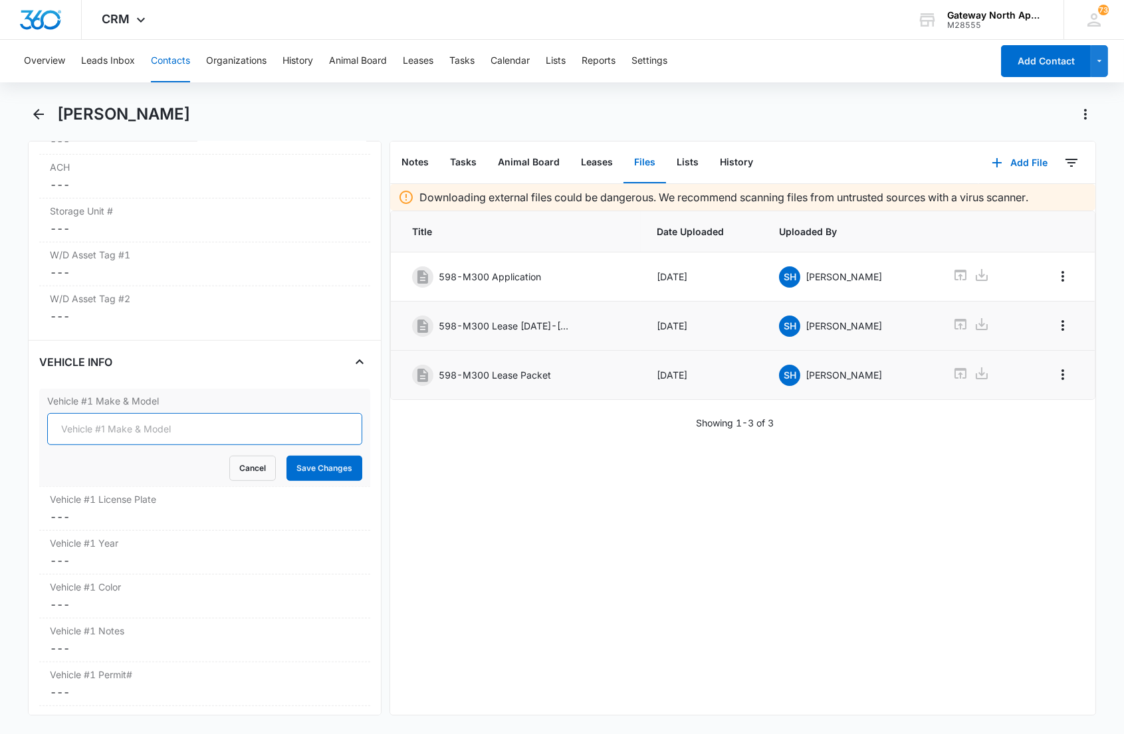
click at [112, 431] on input "Vehicle #1 Make & Model" at bounding box center [204, 429] width 314 height 32
type input "Dodge Durango"
click at [286, 456] on button "Save Changes" at bounding box center [324, 468] width 76 height 25
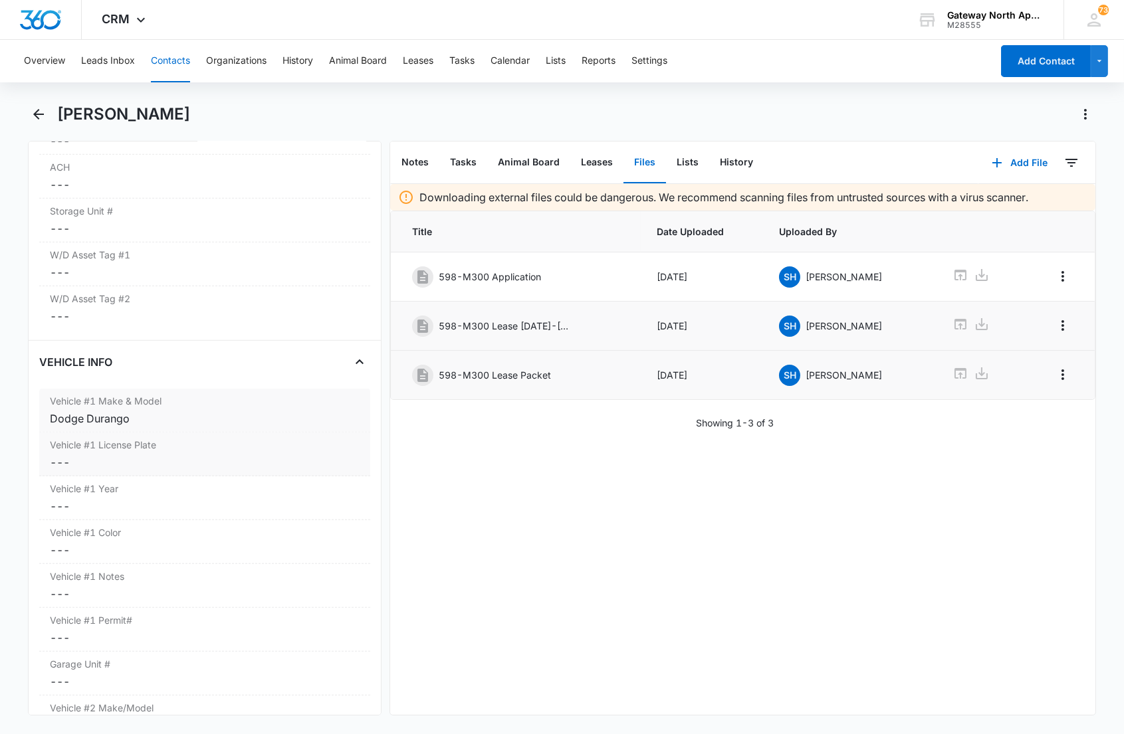
click at [164, 461] on dd "Cancel Save Changes ---" at bounding box center [204, 463] width 309 height 16
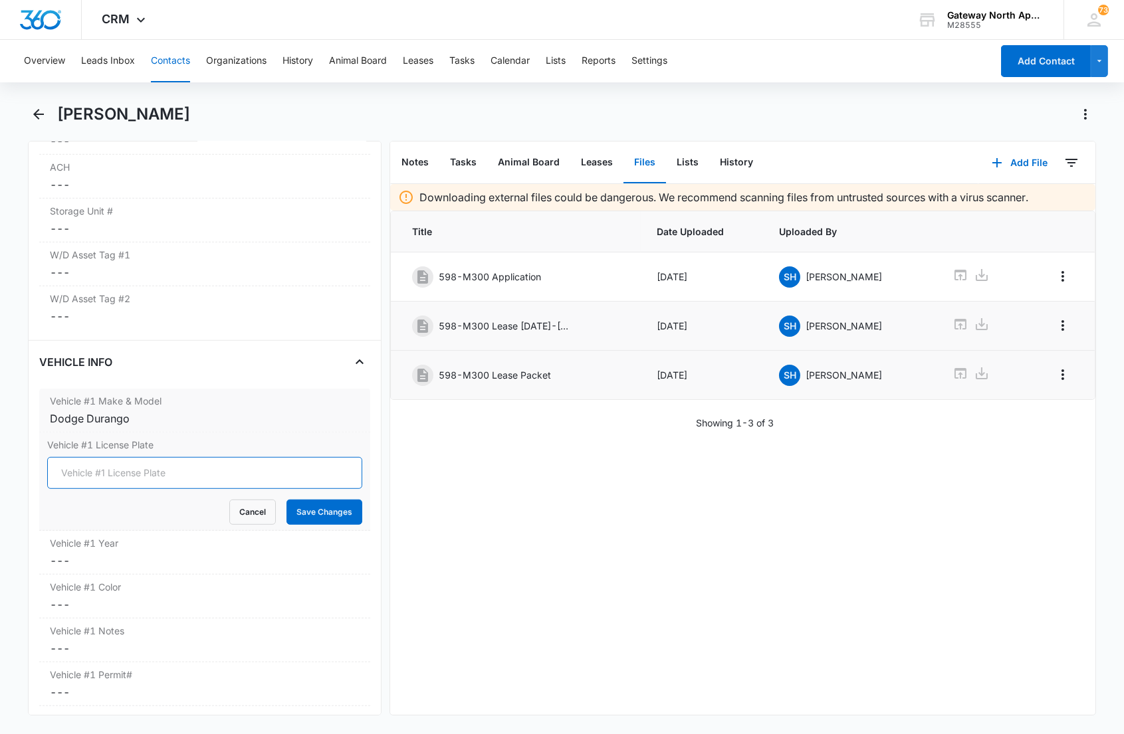
click at [104, 474] on input "Vehicle #1 License Plate" at bounding box center [204, 473] width 314 height 32
type input "EGA-Z02"
click at [286, 500] on button "Save Changes" at bounding box center [324, 512] width 76 height 25
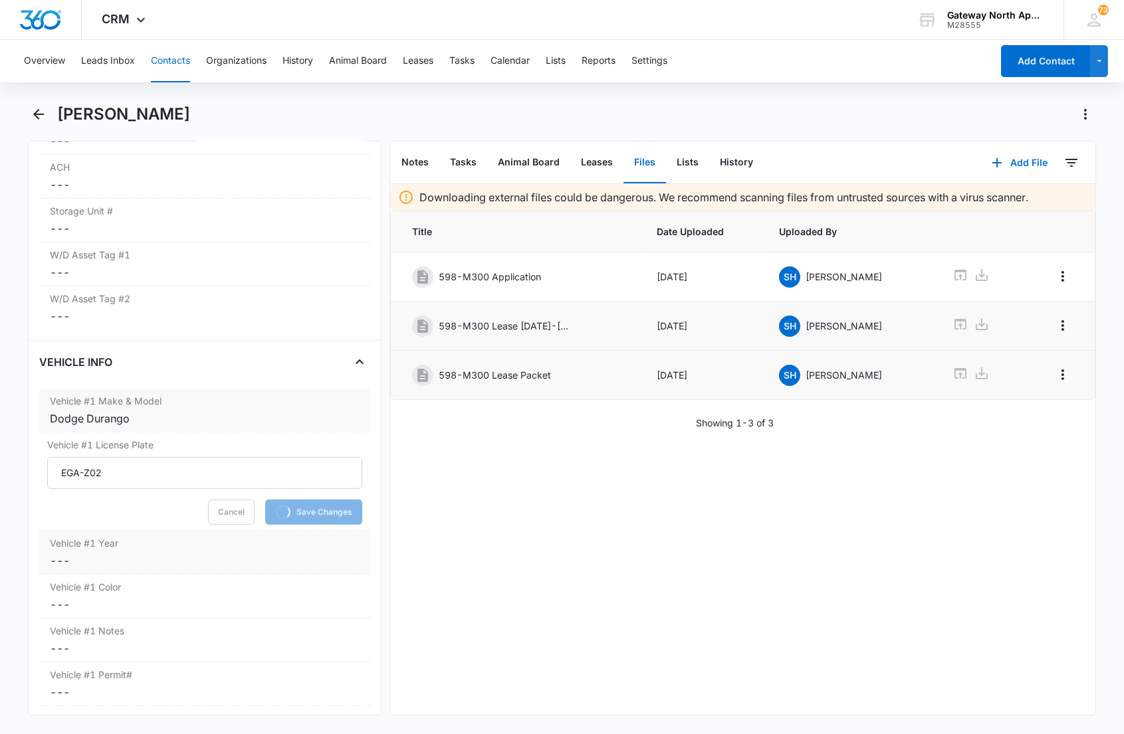
click at [108, 543] on label "Vehicle #1 Year" at bounding box center [204, 543] width 309 height 14
click at [96, 635] on dd "Cancel Save Changes ---" at bounding box center [204, 634] width 309 height 16
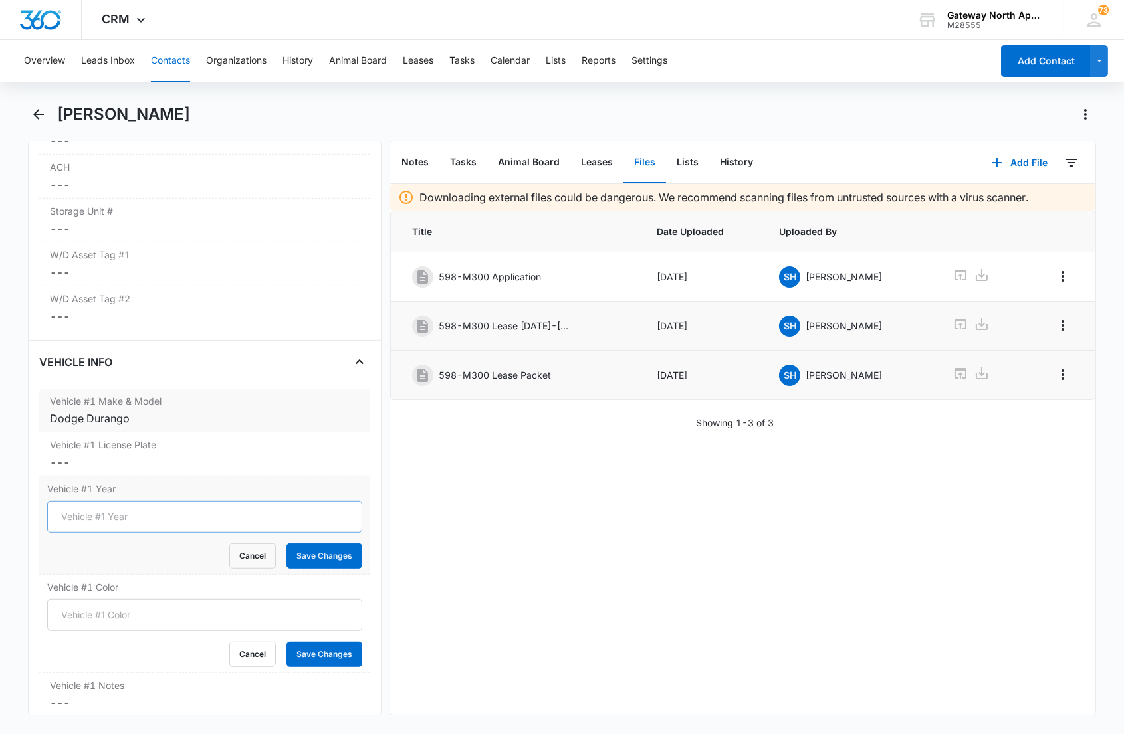
drag, startPoint x: 103, startPoint y: 562, endPoint x: 109, endPoint y: 526, distance: 36.4
click at [103, 561] on div "Cancel Save Changes" at bounding box center [204, 556] width 314 height 25
click at [110, 522] on input "Vehicle #1 Year" at bounding box center [204, 517] width 314 height 32
type input "2016"
click at [286, 544] on button "Save Changes" at bounding box center [324, 556] width 76 height 25
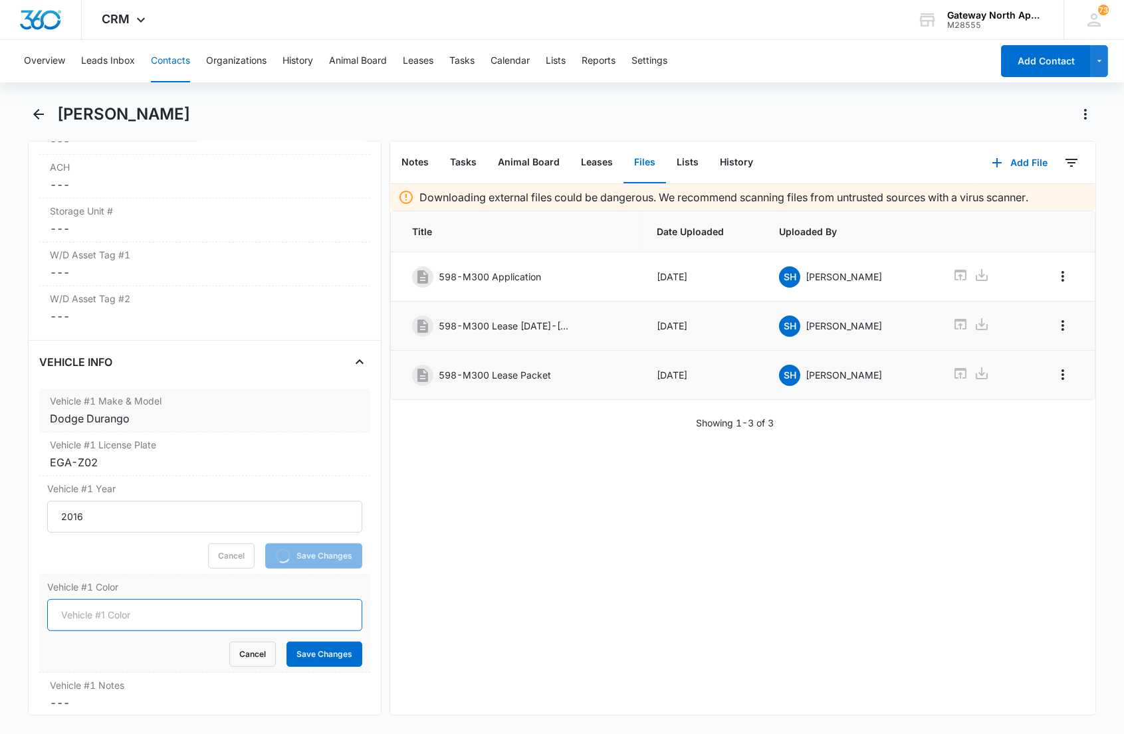
click at [103, 608] on input "Vehicle #1 Color" at bounding box center [204, 615] width 314 height 32
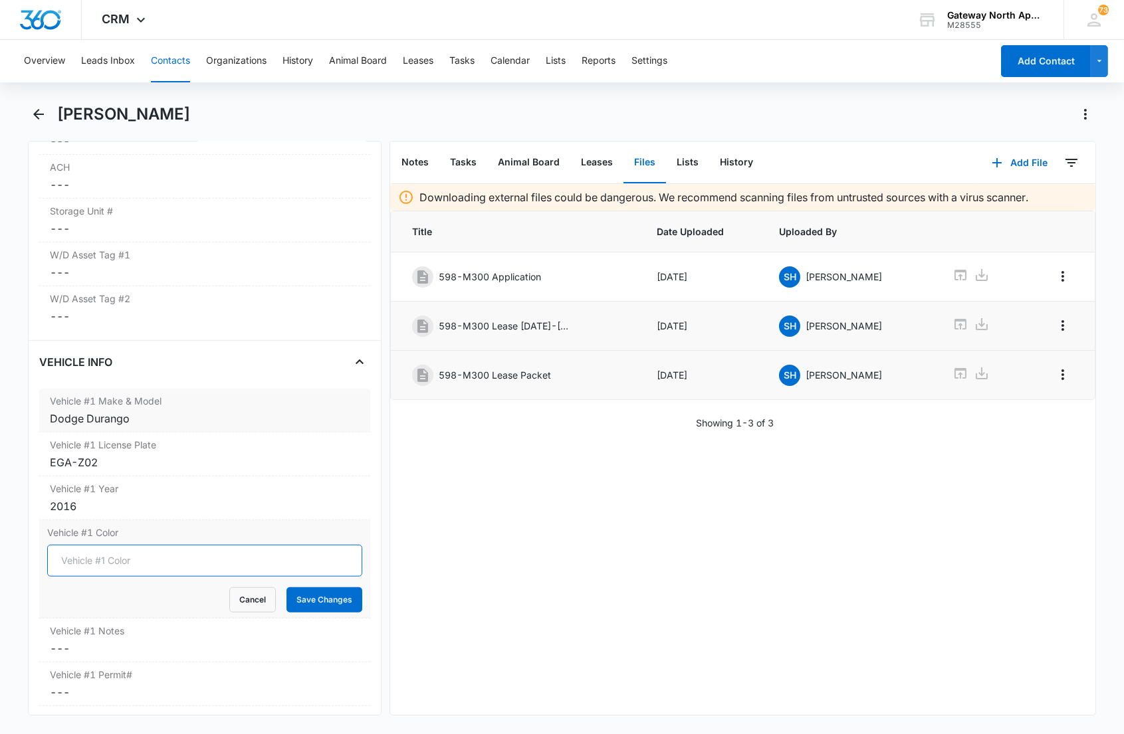
click at [56, 564] on input "Vehicle #1 Color" at bounding box center [204, 561] width 314 height 32
type input "Black"
click at [286, 588] on button "Save Changes" at bounding box center [324, 600] width 76 height 25
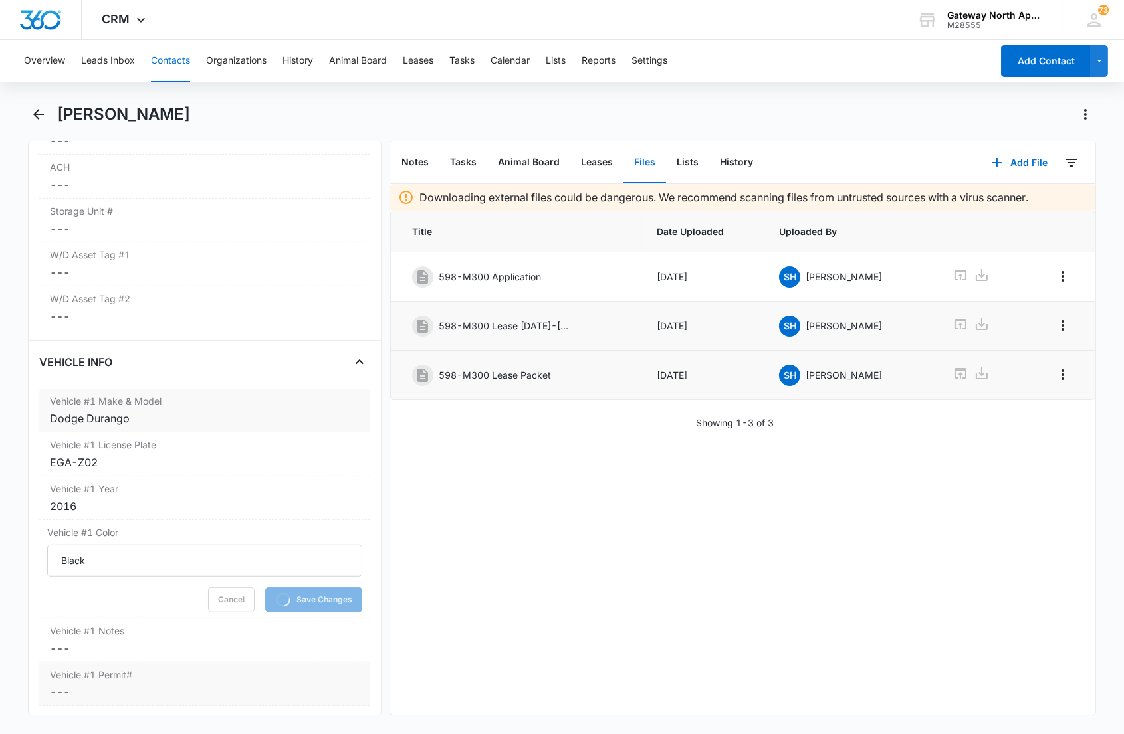
click at [104, 682] on label "Vehicle #1 Permit#" at bounding box center [204, 675] width 309 height 14
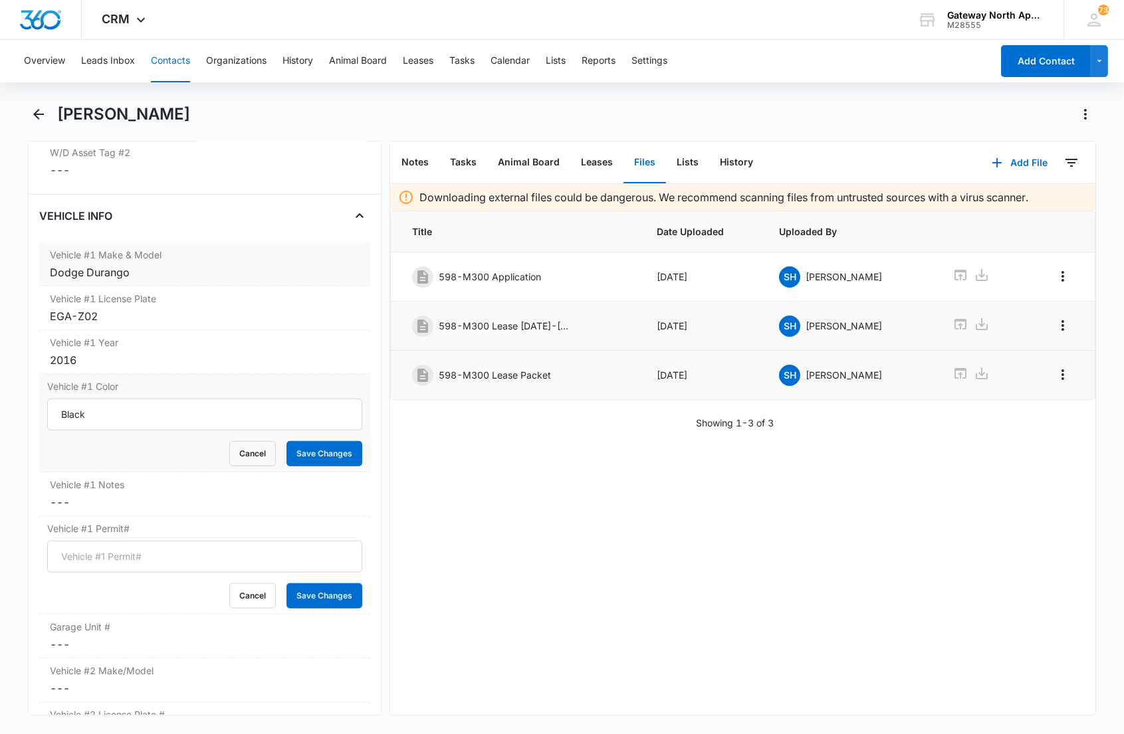
scroll to position [1937, 0]
click at [96, 552] on form "Cancel Save Changes" at bounding box center [204, 574] width 314 height 68
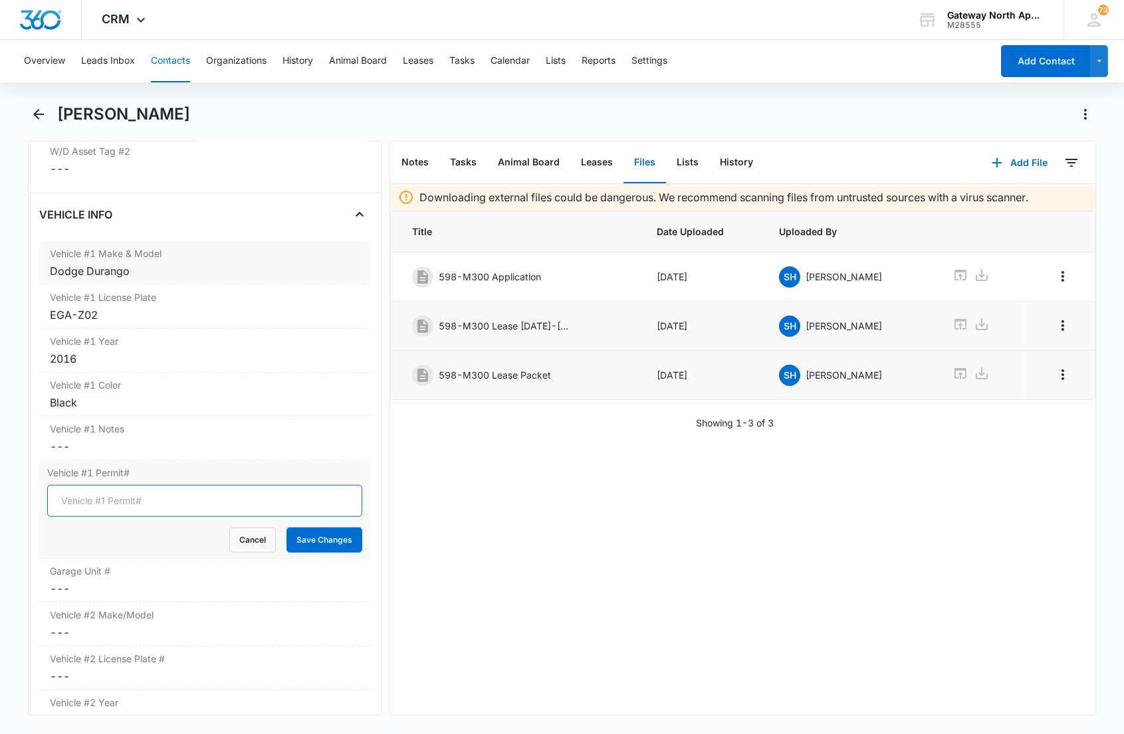
click at [98, 506] on input "Vehicle #1 Permit#" at bounding box center [204, 501] width 314 height 32
type input "WH-3155"
click at [286, 528] on button "Save Changes" at bounding box center [324, 540] width 76 height 25
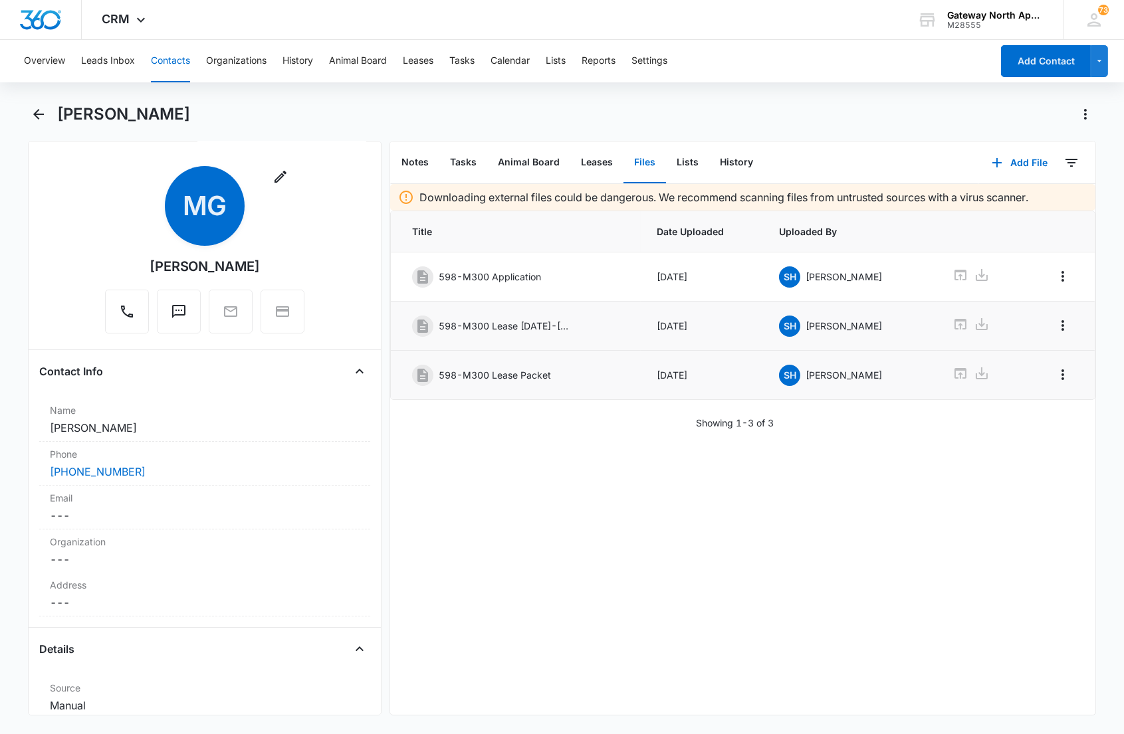
scroll to position [0, 0]
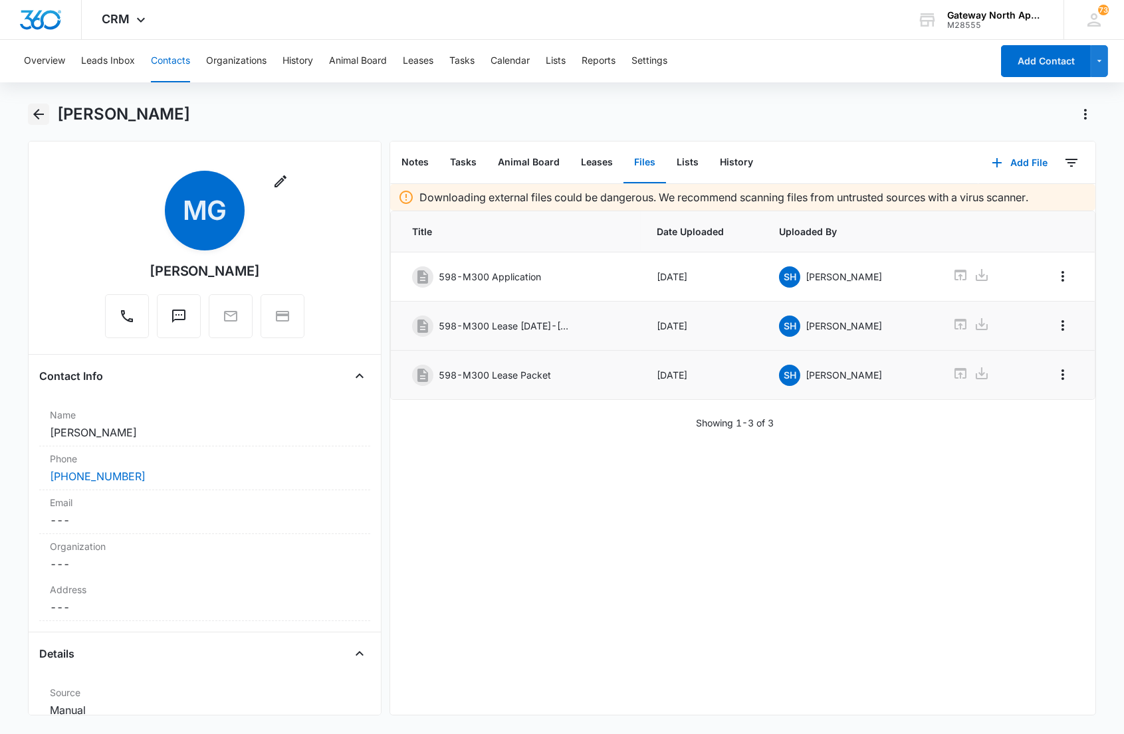
click at [42, 116] on icon "Back" at bounding box center [39, 114] width 16 height 16
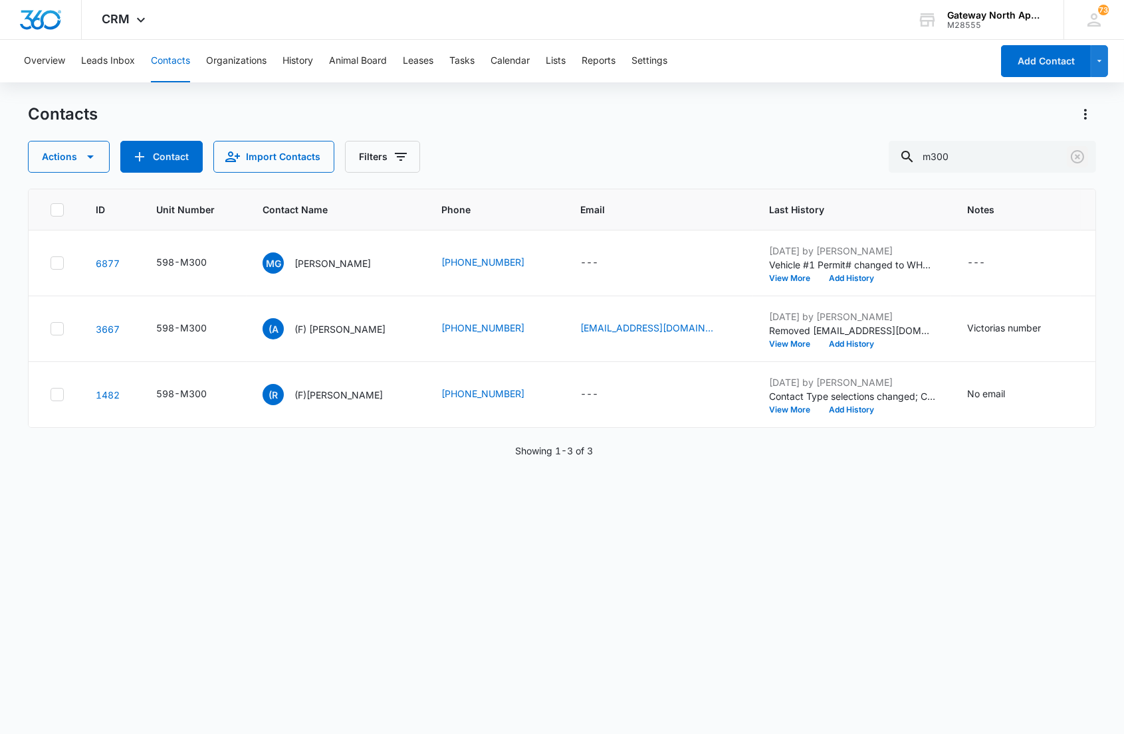
drag, startPoint x: 1071, startPoint y: 154, endPoint x: 1053, endPoint y: 136, distance: 25.9
click at [1071, 154] on icon "Clear" at bounding box center [1077, 156] width 13 height 13
